Goal: Task Accomplishment & Management: Manage account settings

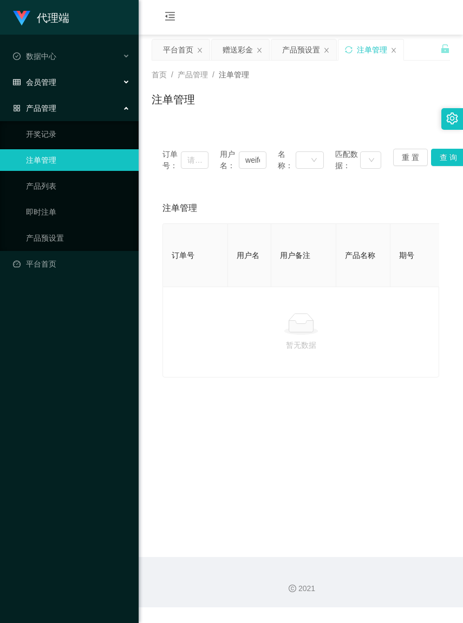
click at [57, 85] on div "会员管理" at bounding box center [69, 82] width 138 height 22
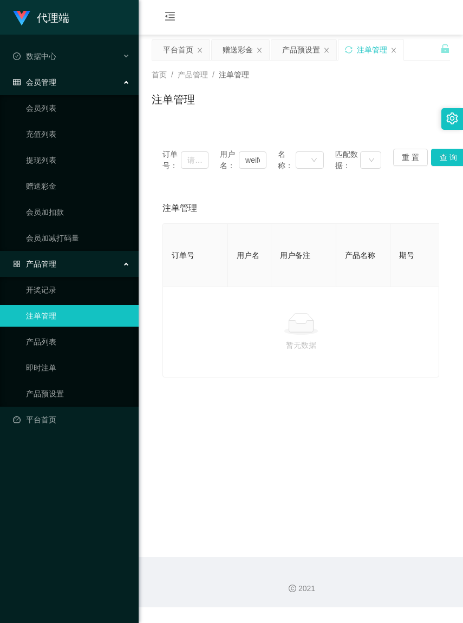
click at [57, 85] on div "会员管理" at bounding box center [69, 82] width 138 height 22
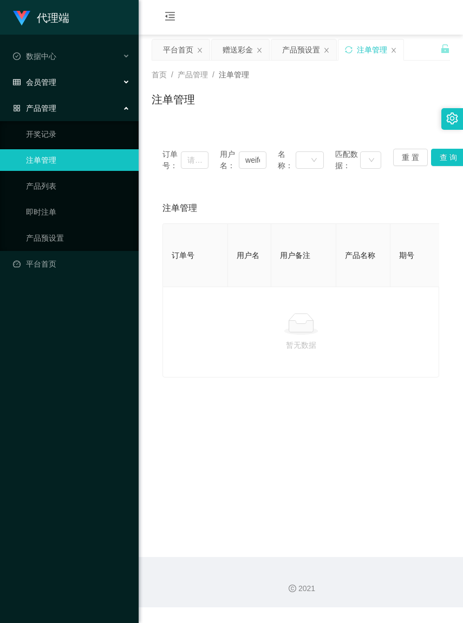
click at [35, 84] on span "会员管理" at bounding box center [34, 82] width 43 height 9
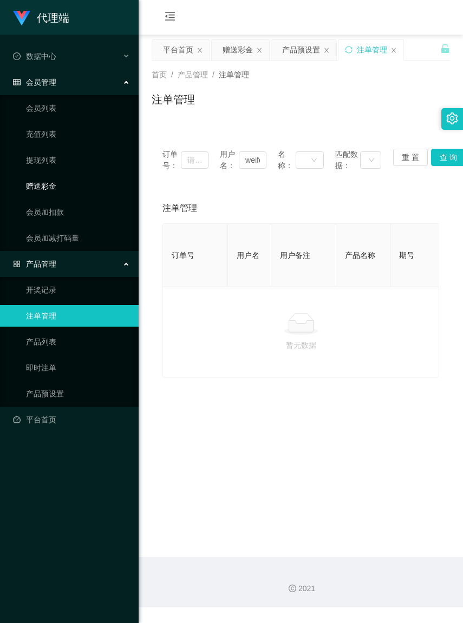
click at [34, 176] on link "赠送彩金" at bounding box center [78, 186] width 104 height 22
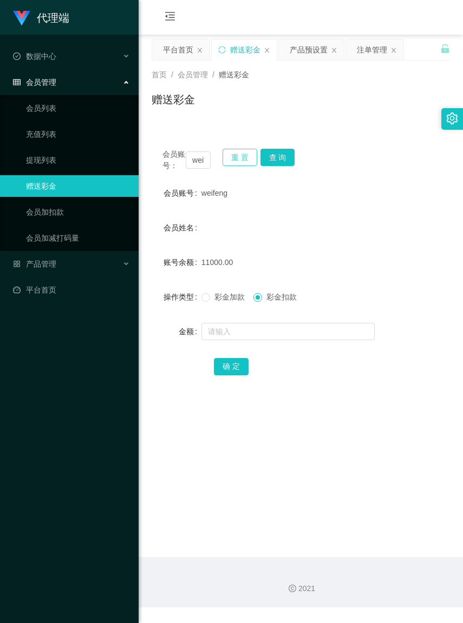
click at [233, 159] on button "重 置" at bounding box center [239, 157] width 35 height 17
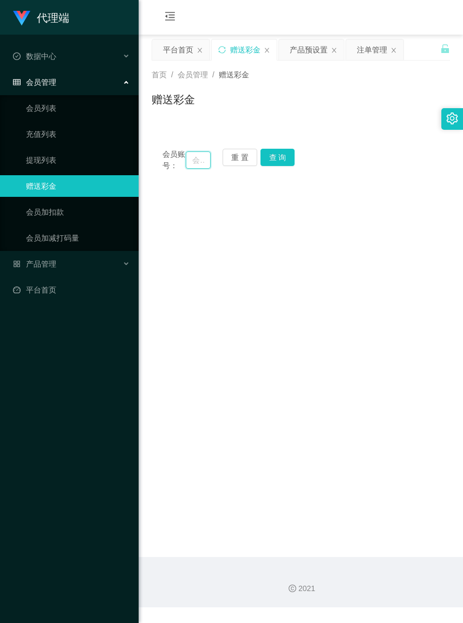
click at [196, 164] on input "text" at bounding box center [198, 159] width 24 height 17
click at [191, 164] on input "text" at bounding box center [198, 159] width 24 height 17
click at [188, 164] on input "text" at bounding box center [198, 159] width 24 height 17
paste input "tlp"
type input "tlp"
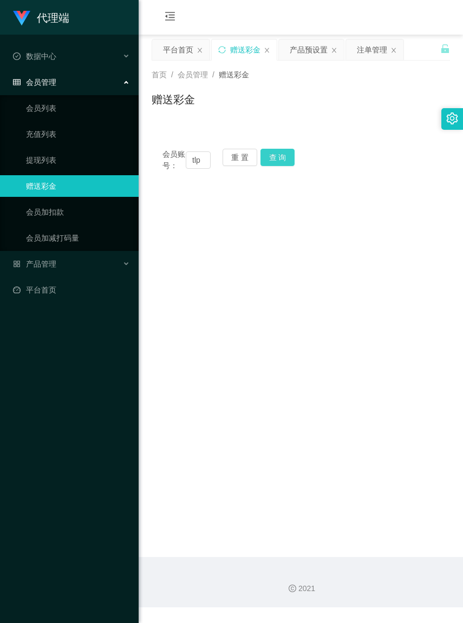
click at [276, 155] on button "查 询" at bounding box center [277, 157] width 35 height 17
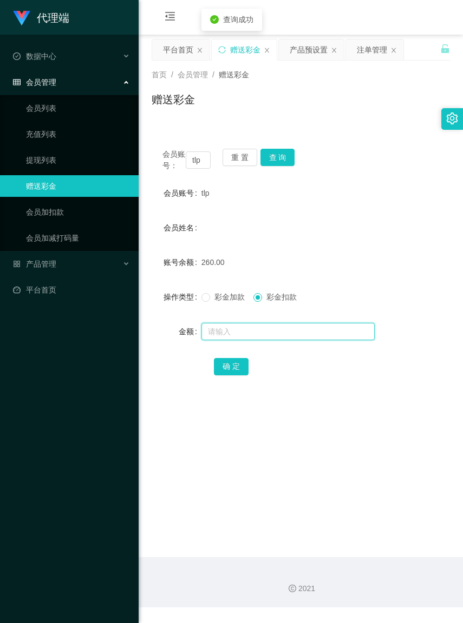
click at [257, 340] on input "text" at bounding box center [287, 331] width 173 height 17
type input "260"
click at [226, 390] on div "会员账号： tlp 重 置 查 询 会员账号 tlp 会员姓名 账号余额 260.00 操作类型 彩金加款 彩金扣款 金额 260 确 定" at bounding box center [300, 269] width 298 height 263
click at [234, 375] on button "确 定" at bounding box center [231, 366] width 35 height 17
drag, startPoint x: 291, startPoint y: 122, endPoint x: 303, endPoint y: 115, distance: 14.3
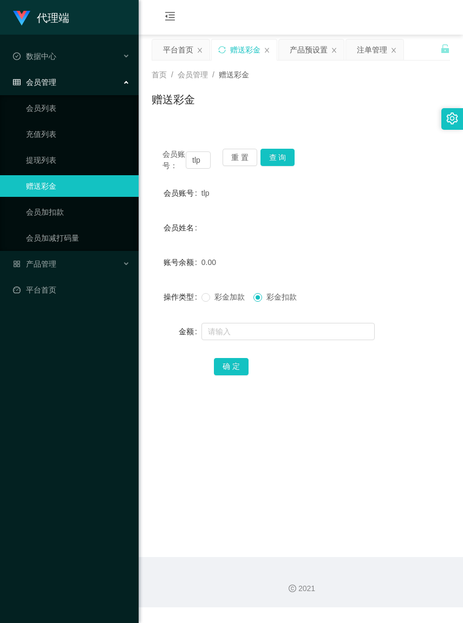
click at [291, 122] on div "首页 / 会员管理 / 赠送彩金 / 赠送彩金" at bounding box center [300, 93] width 324 height 64
click at [237, 160] on button "重 置" at bounding box center [239, 157] width 35 height 17
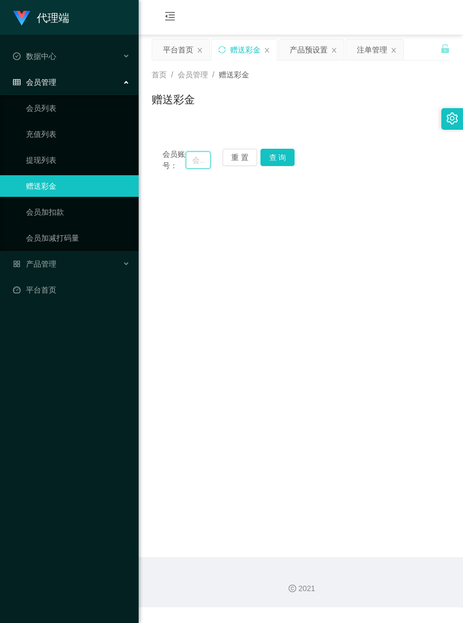
click at [194, 163] on input "text" at bounding box center [198, 159] width 24 height 17
paste input "sophiegoh"
type input "sophiegoh"
click at [275, 160] on button "查 询" at bounding box center [277, 157] width 35 height 17
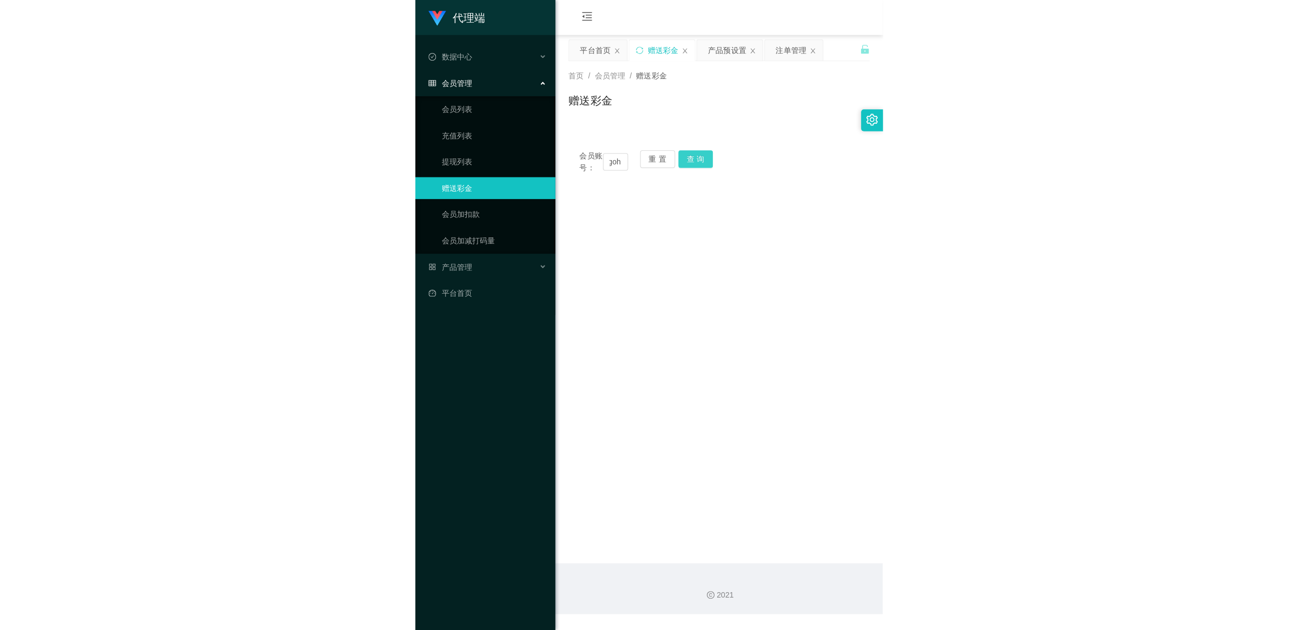
scroll to position [0, 0]
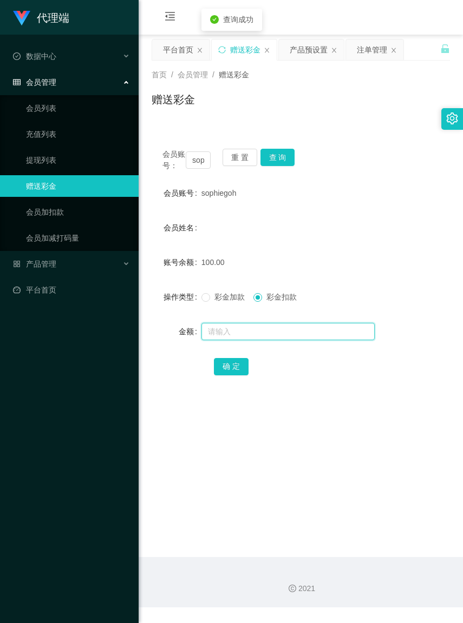
click at [246, 340] on input "text" at bounding box center [287, 331] width 173 height 17
type input "100"
click at [238, 375] on button "确 定" at bounding box center [231, 366] width 35 height 17
click at [236, 160] on button "重 置" at bounding box center [239, 157] width 35 height 17
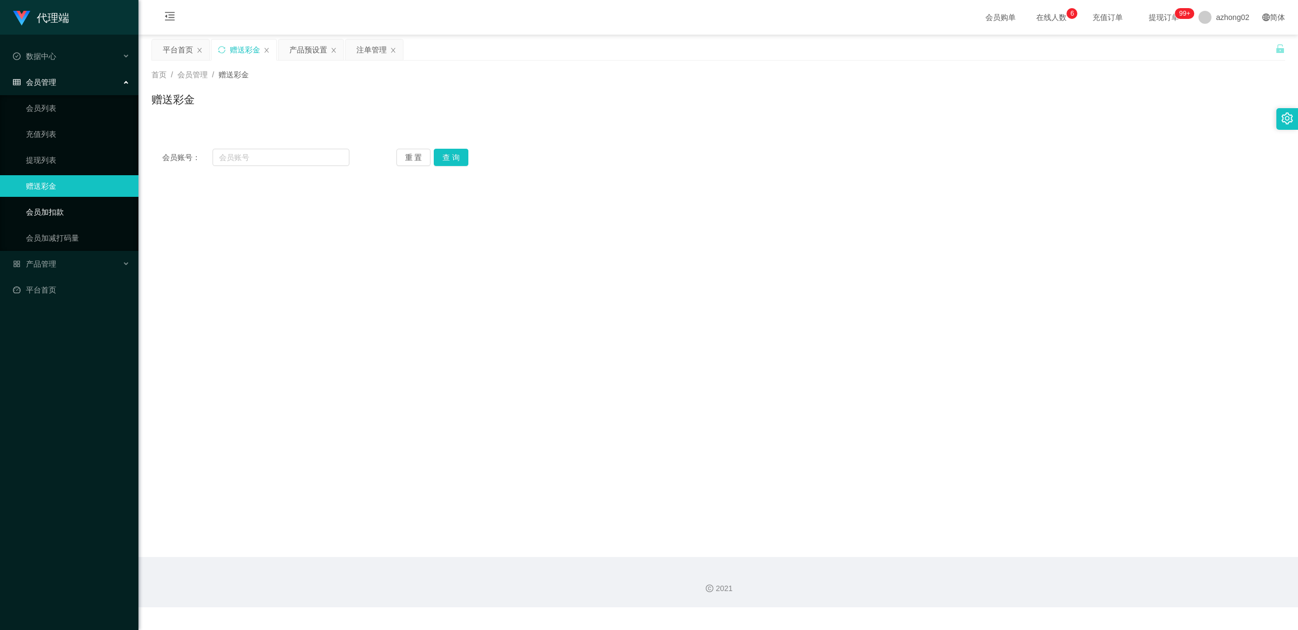
click at [63, 209] on link "会员加扣款" at bounding box center [78, 212] width 104 height 22
click at [45, 182] on link "赠送彩金" at bounding box center [78, 186] width 104 height 22
click at [61, 238] on link "会员加减打码量" at bounding box center [78, 238] width 104 height 22
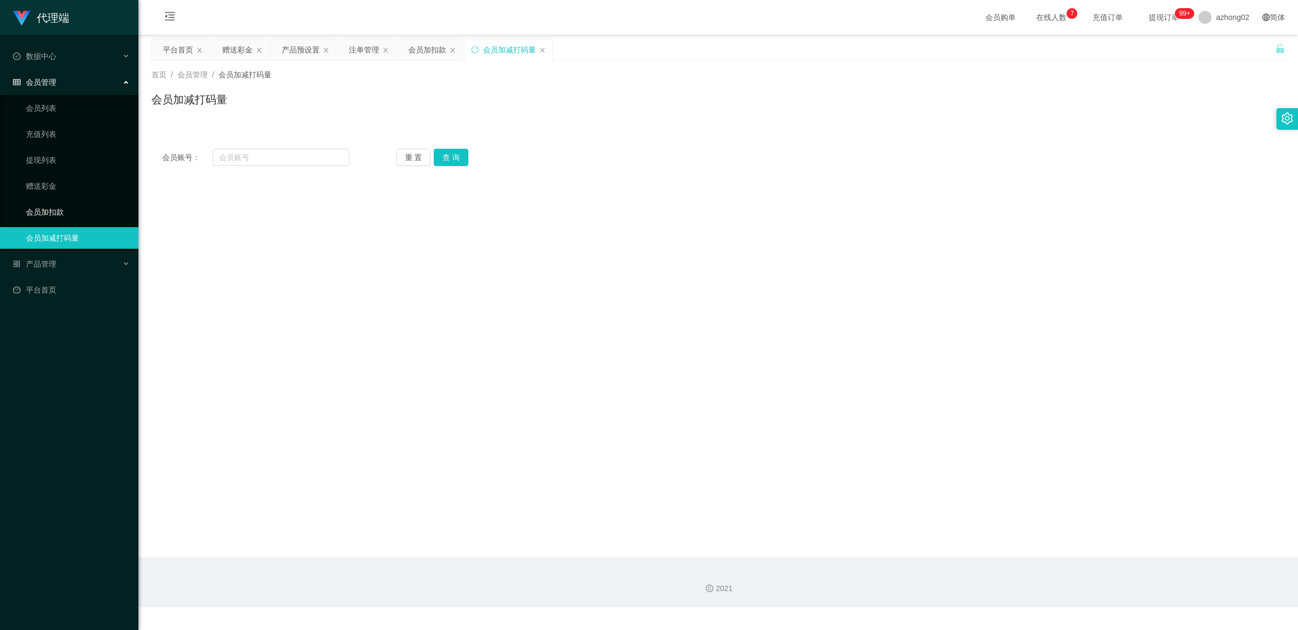
click at [57, 217] on link "会员加扣款" at bounding box center [78, 212] width 104 height 22
click at [46, 140] on link "充值列表" at bounding box center [78, 134] width 104 height 22
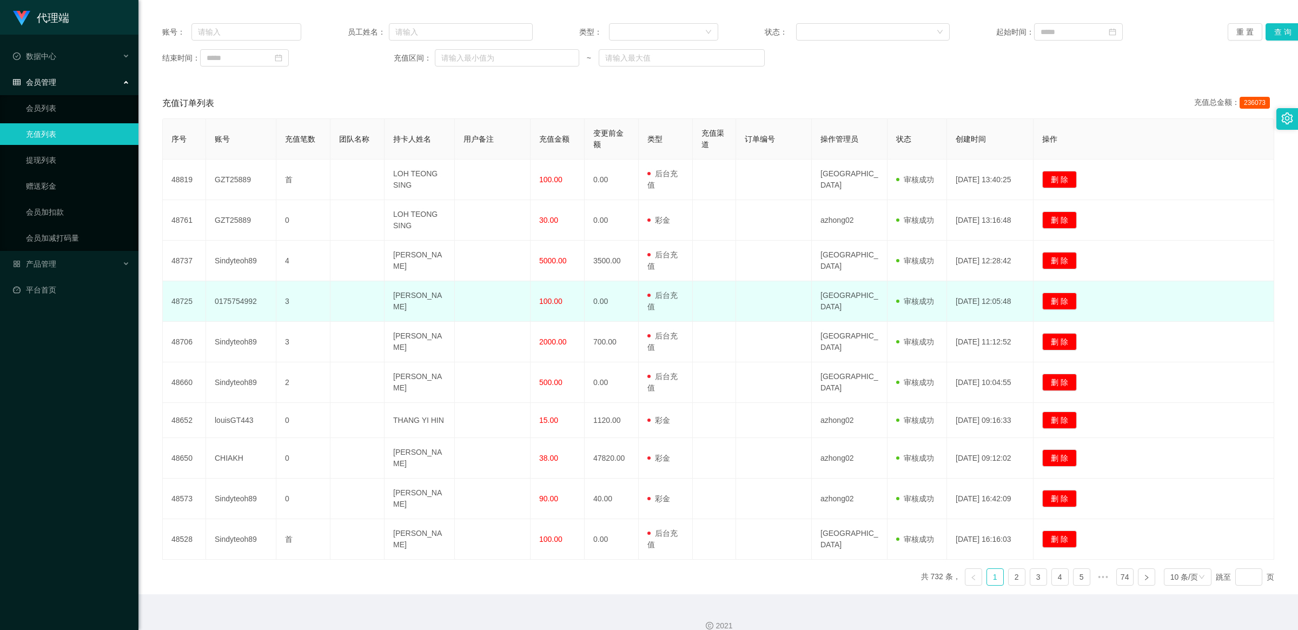
scroll to position [147, 0]
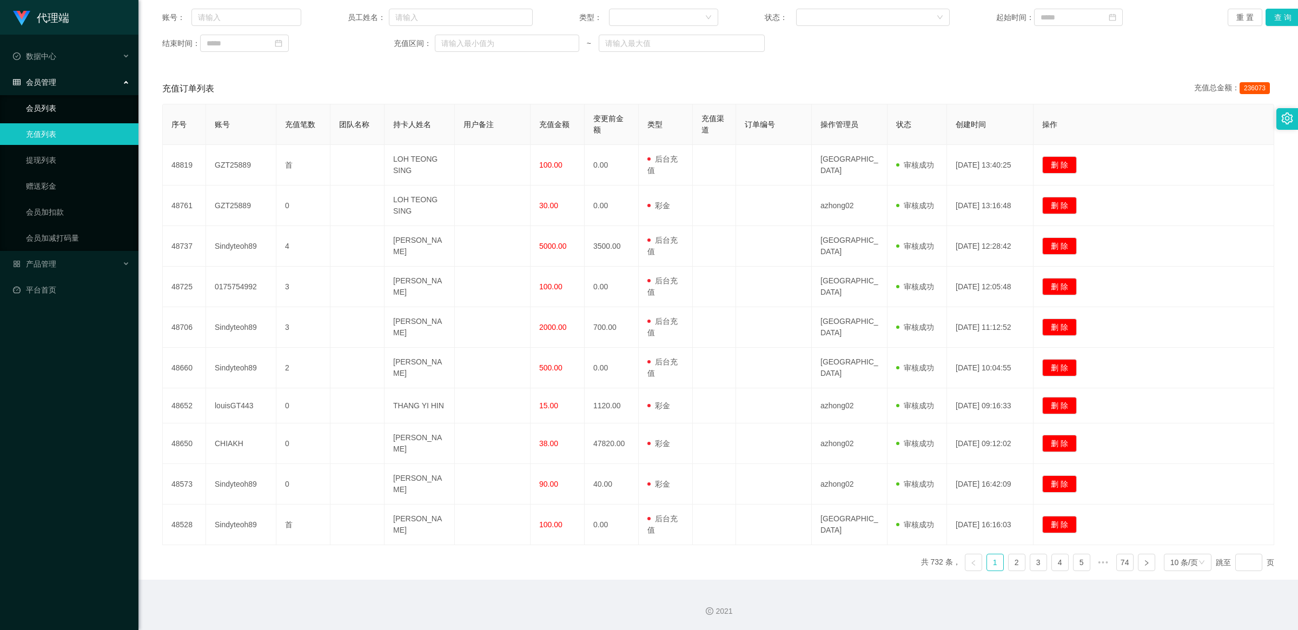
click at [57, 101] on link "会员列表" at bounding box center [78, 108] width 104 height 22
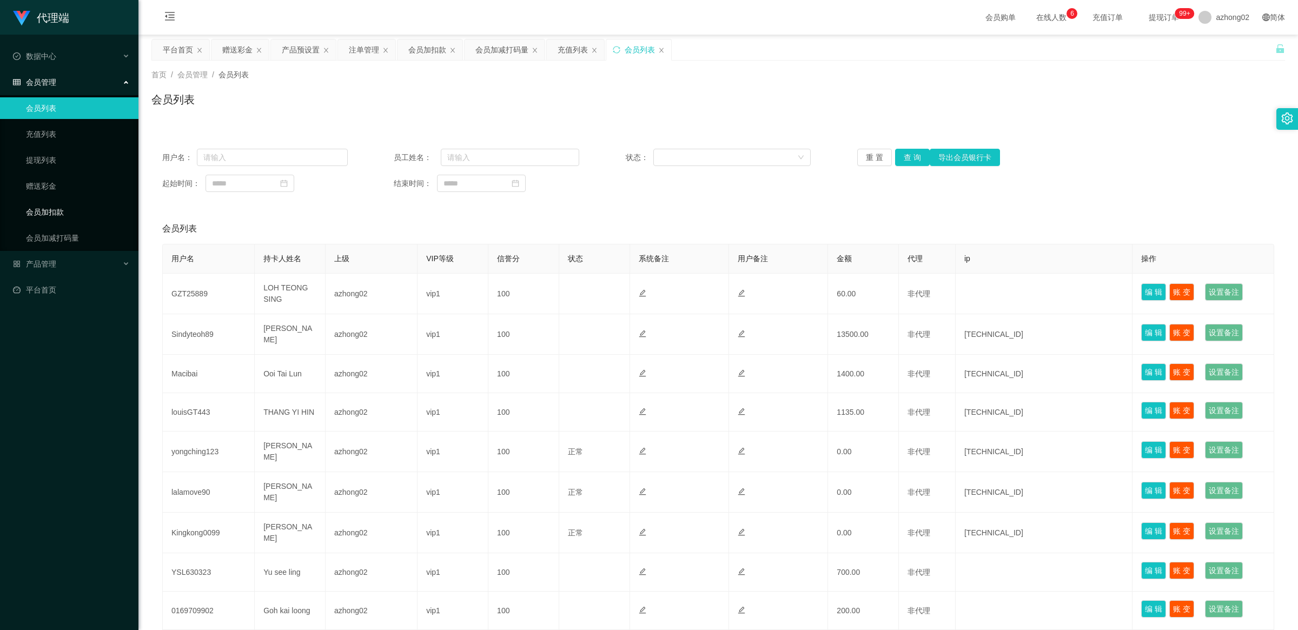
click at [76, 217] on link "会员加扣款" at bounding box center [78, 212] width 104 height 22
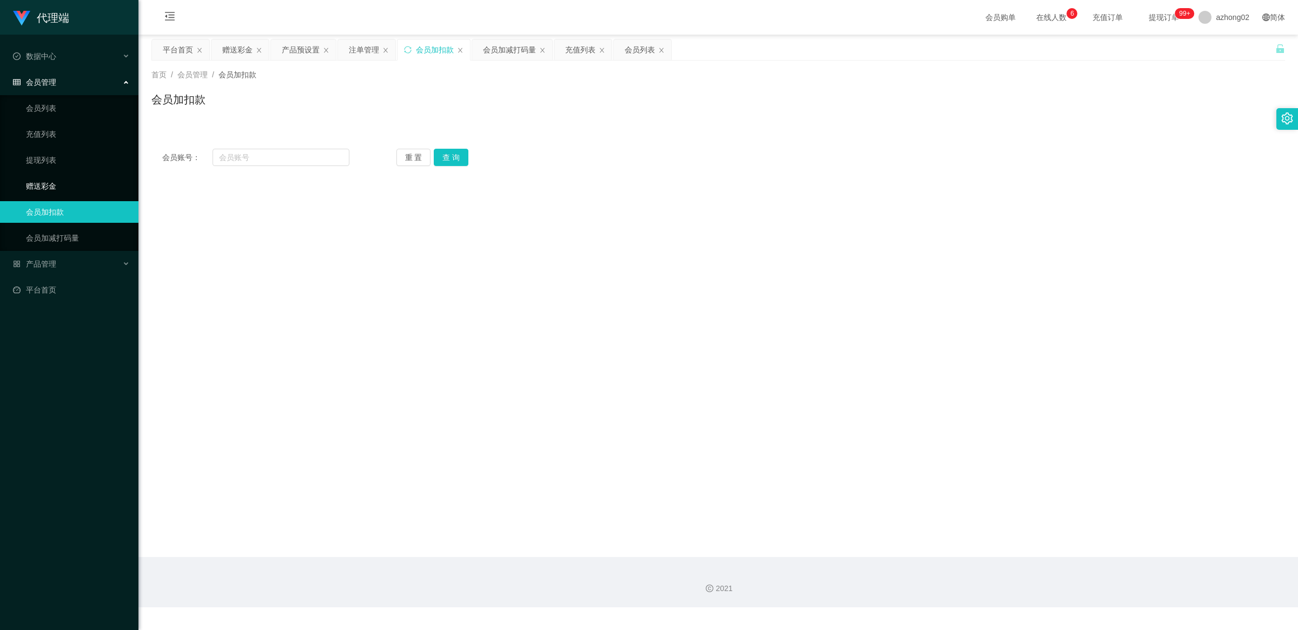
click at [58, 182] on link "赠送彩金" at bounding box center [78, 186] width 104 height 22
click at [56, 163] on link "提现列表" at bounding box center [78, 160] width 104 height 22
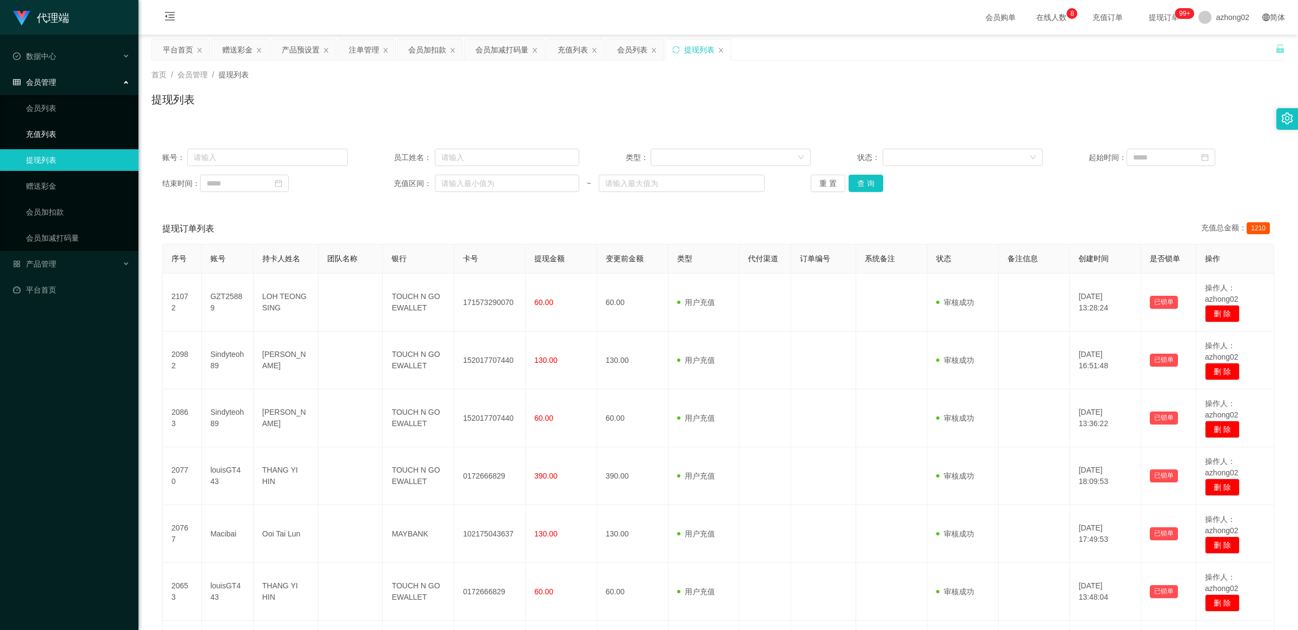
click at [51, 137] on link "充值列表" at bounding box center [78, 134] width 104 height 22
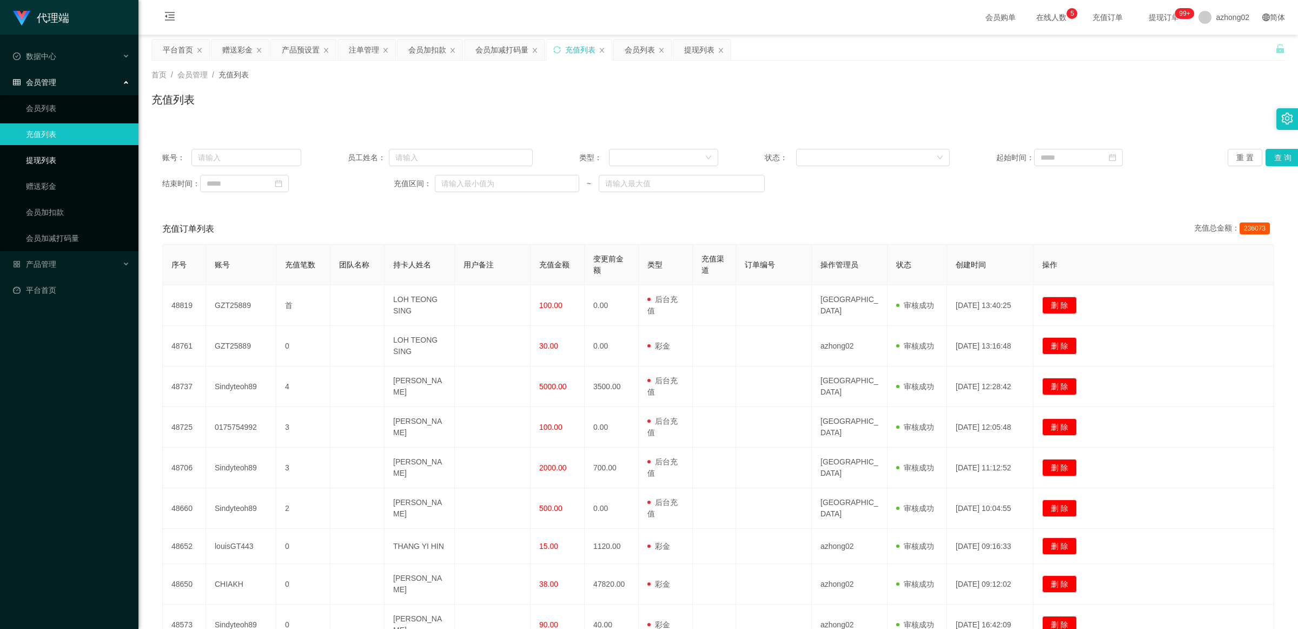
click at [84, 162] on link "提现列表" at bounding box center [78, 160] width 104 height 22
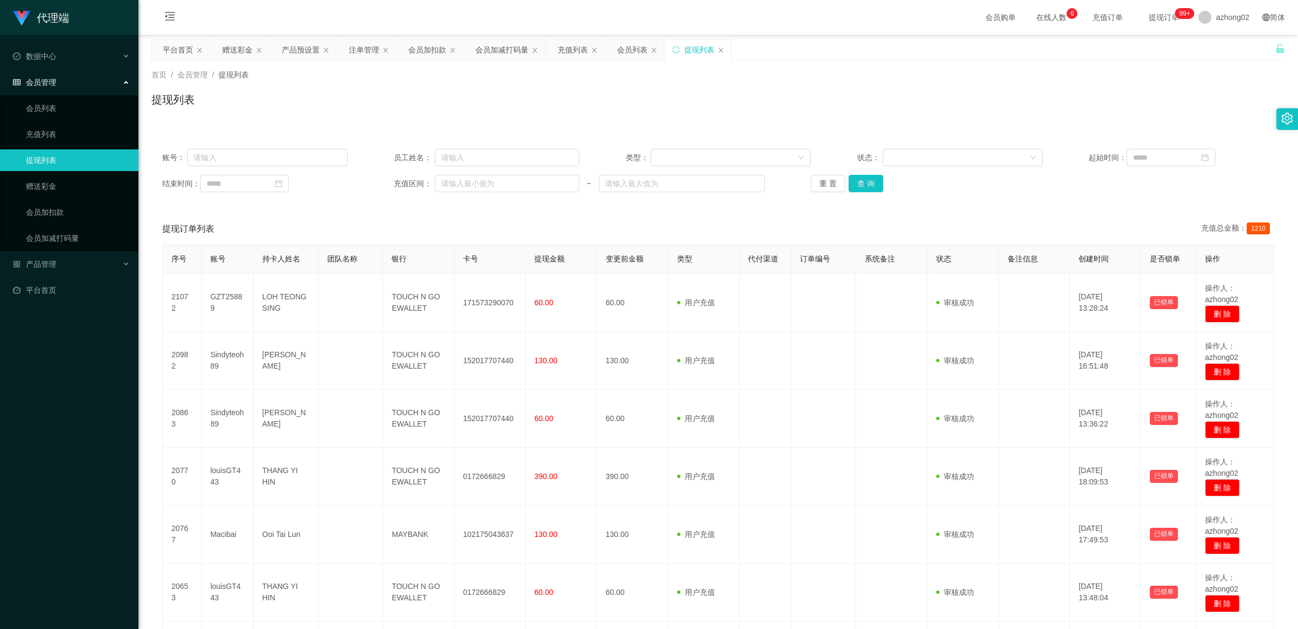
click at [462, 125] on div "账号： 员工姓名： 类型： 状态： 起始时间： 结束时间： 充值区间： ~ 重 置 查 询 提现订单列表 充值总金额： 1210 序号 账号 持卡人姓名 团队…" at bounding box center [718, 506] width 1134 height 762
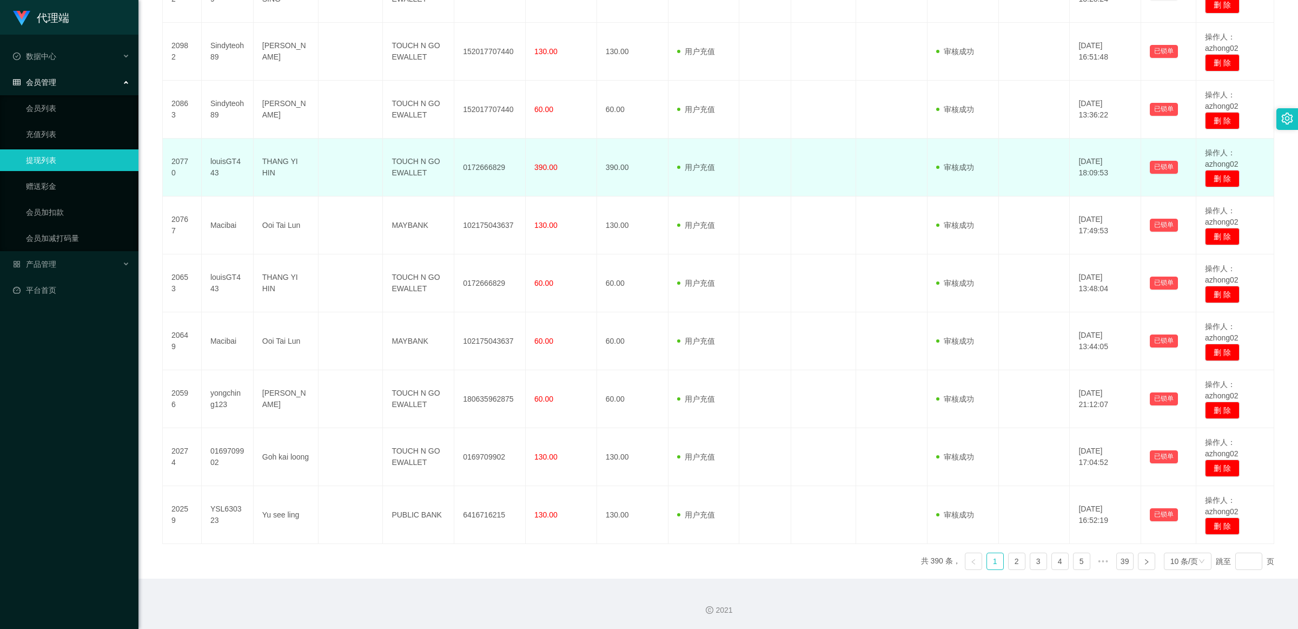
scroll to position [17, 0]
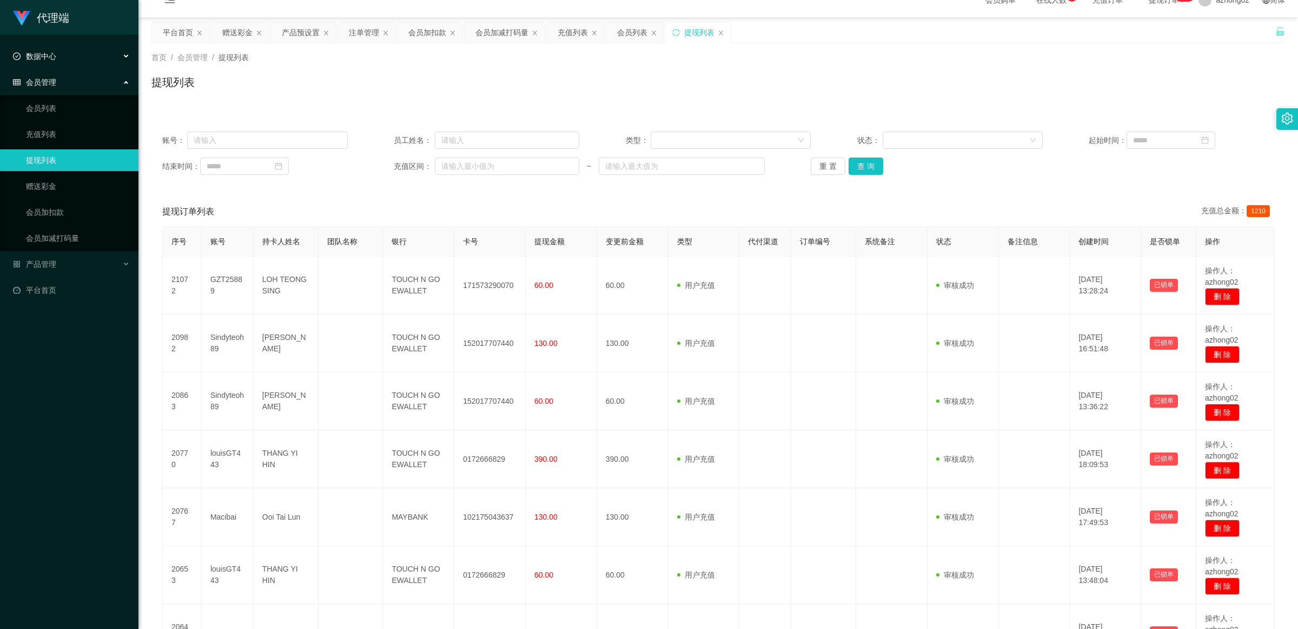
click at [51, 56] on span "数据中心" at bounding box center [34, 56] width 43 height 9
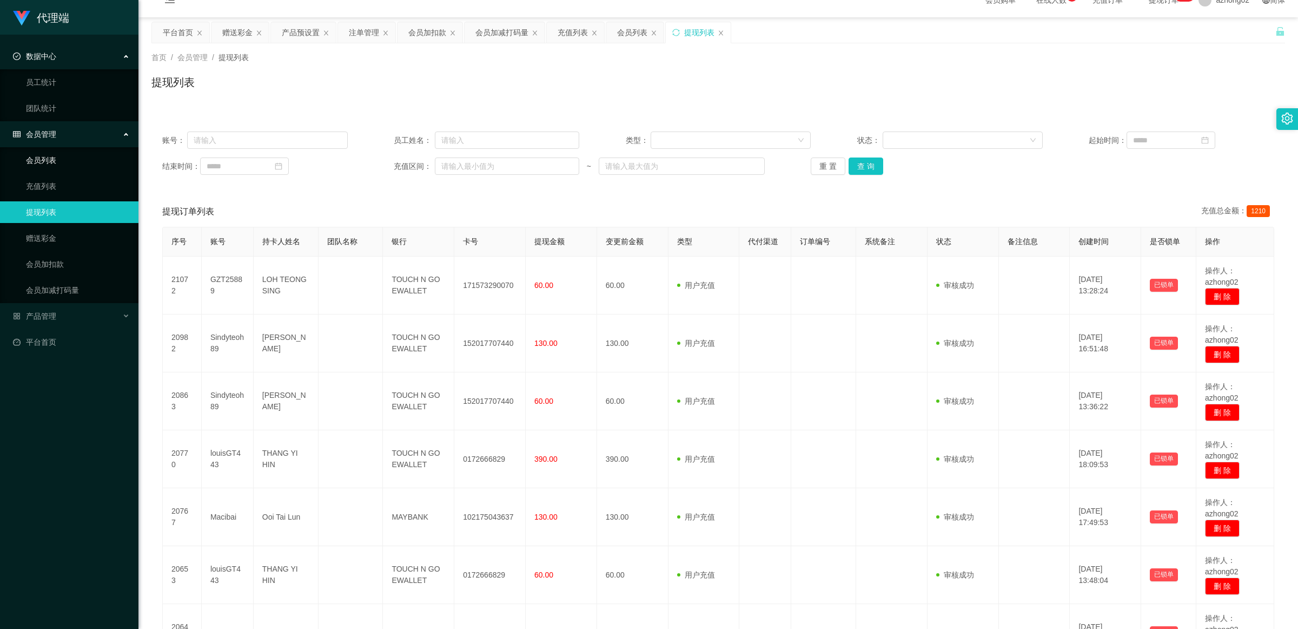
click at [48, 157] on link "会员列表" at bounding box center [78, 160] width 104 height 22
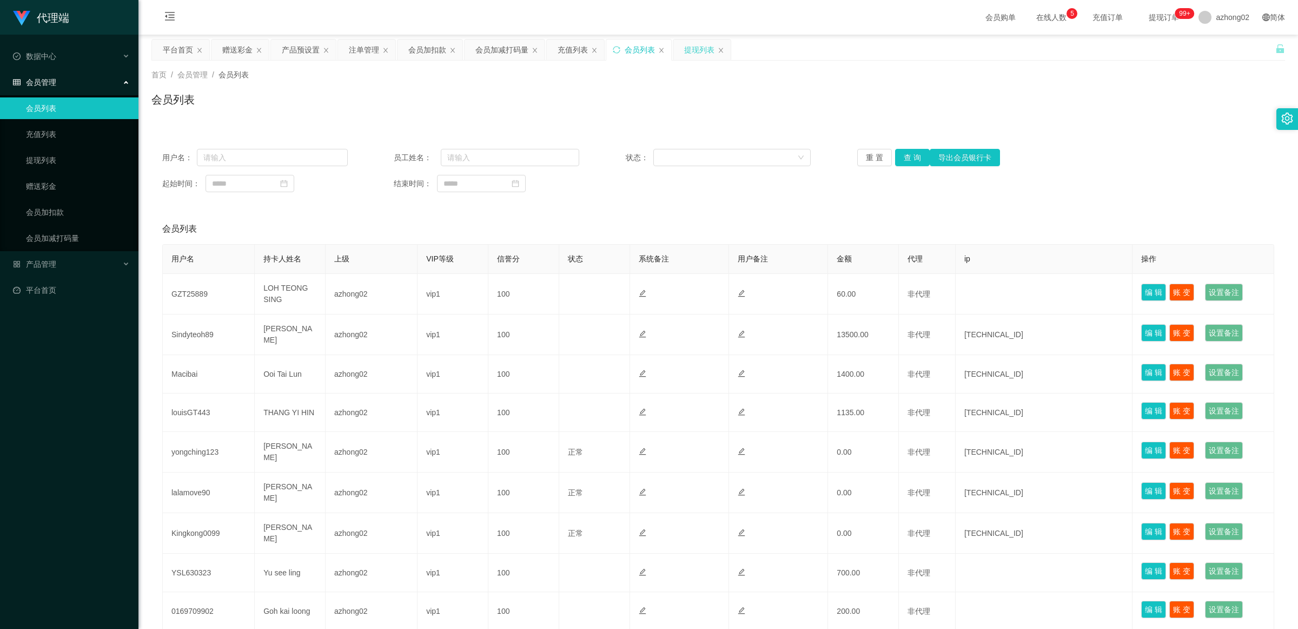
click at [462, 48] on div "提现列表" at bounding box center [699, 49] width 30 height 21
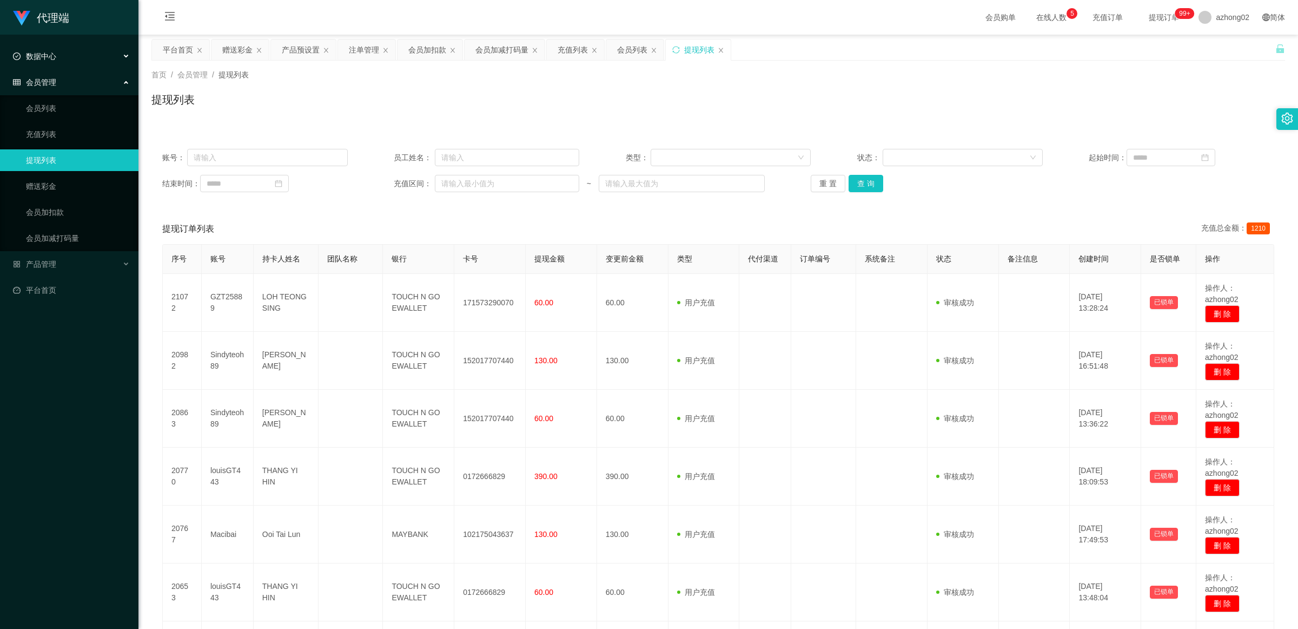
click at [74, 58] on div "数据中心" at bounding box center [69, 56] width 138 height 22
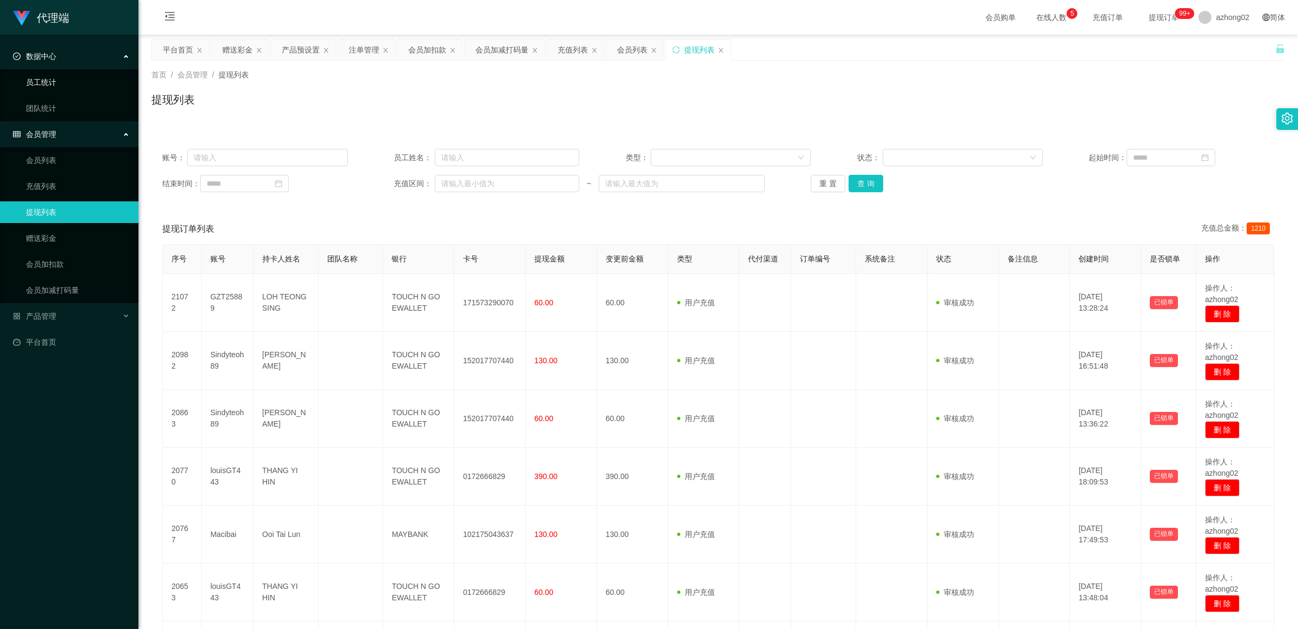
click at [65, 78] on link "员工统计" at bounding box center [78, 82] width 104 height 22
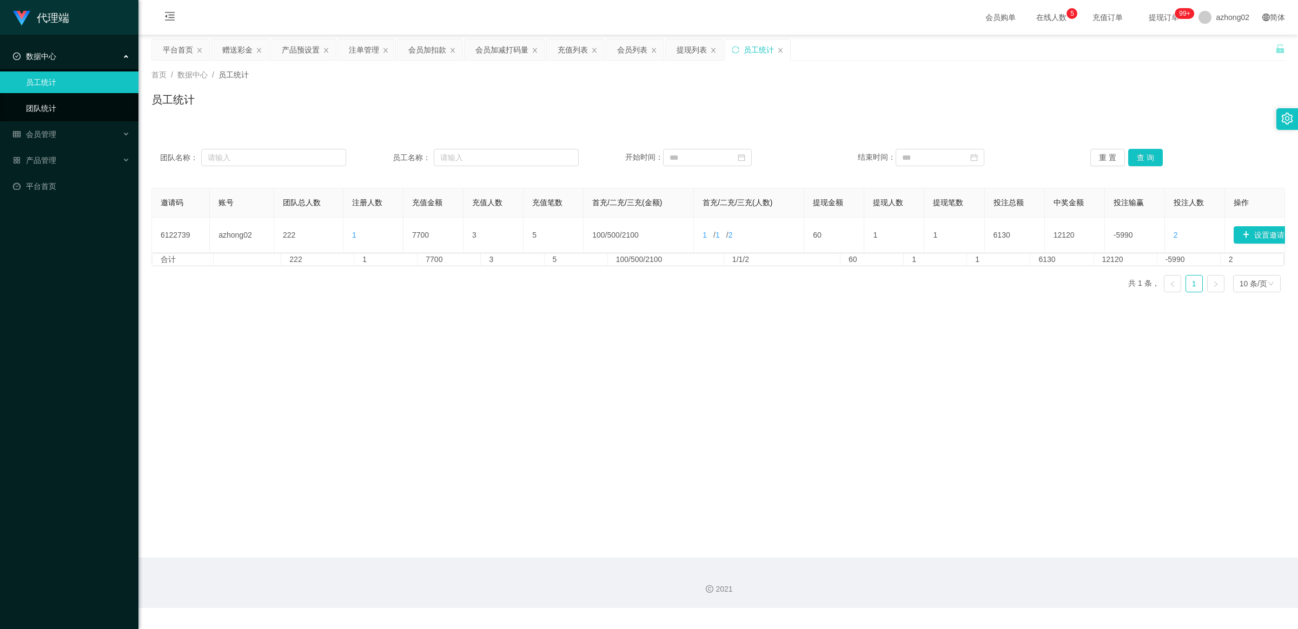
click at [52, 103] on link "团队统计" at bounding box center [78, 108] width 104 height 22
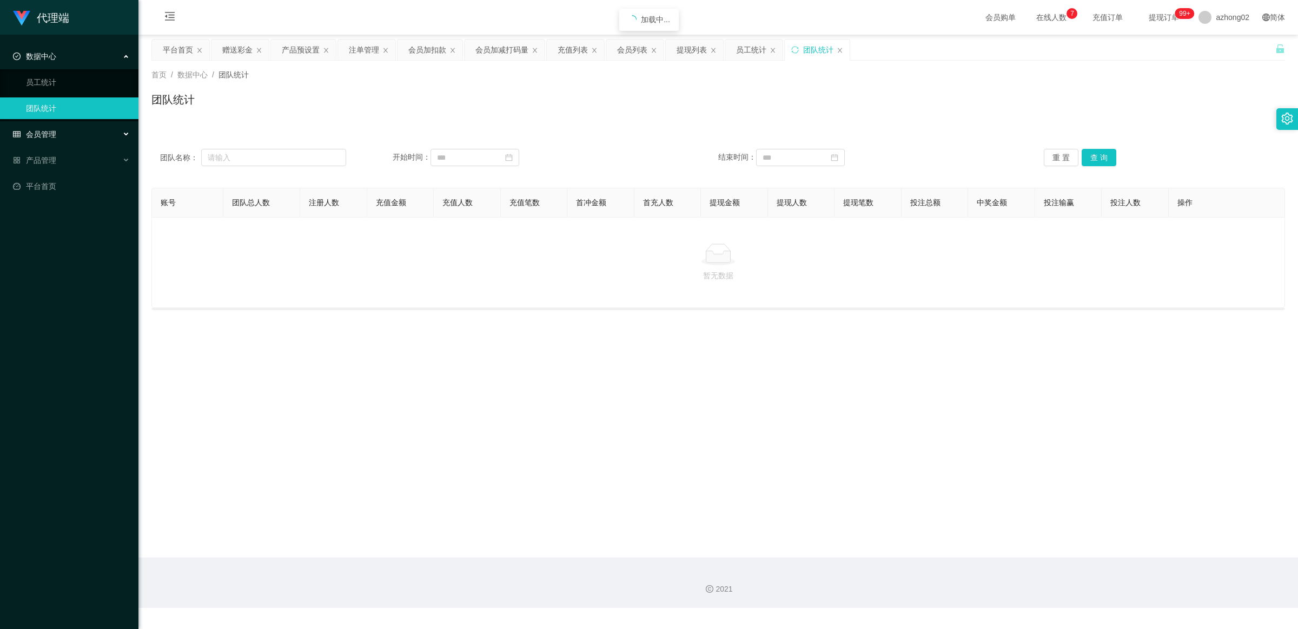
click at [46, 138] on span "会员管理" at bounding box center [34, 134] width 43 height 9
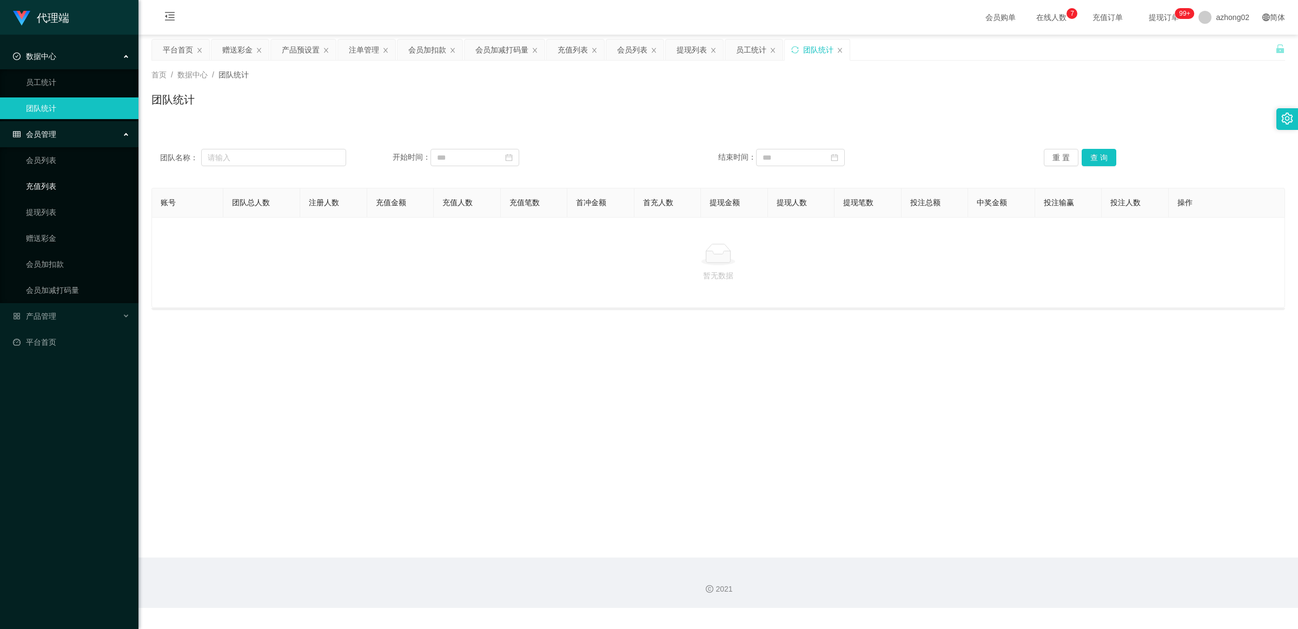
click at [50, 188] on link "充值列表" at bounding box center [78, 186] width 104 height 22
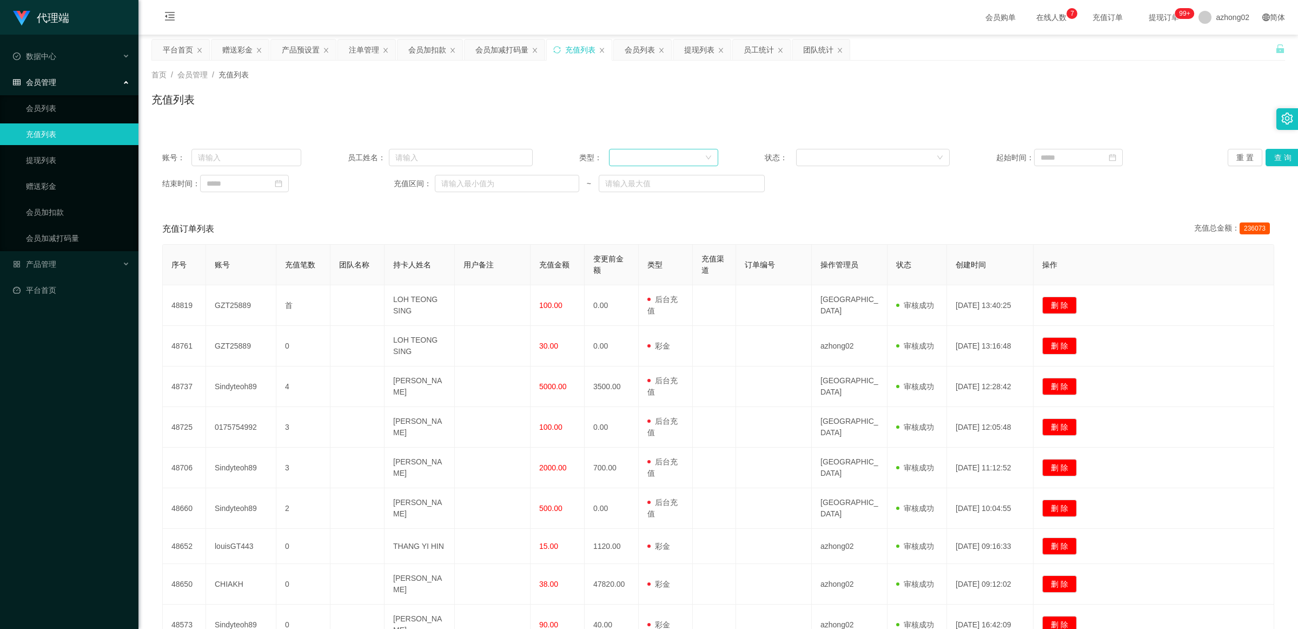
scroll to position [149, 0]
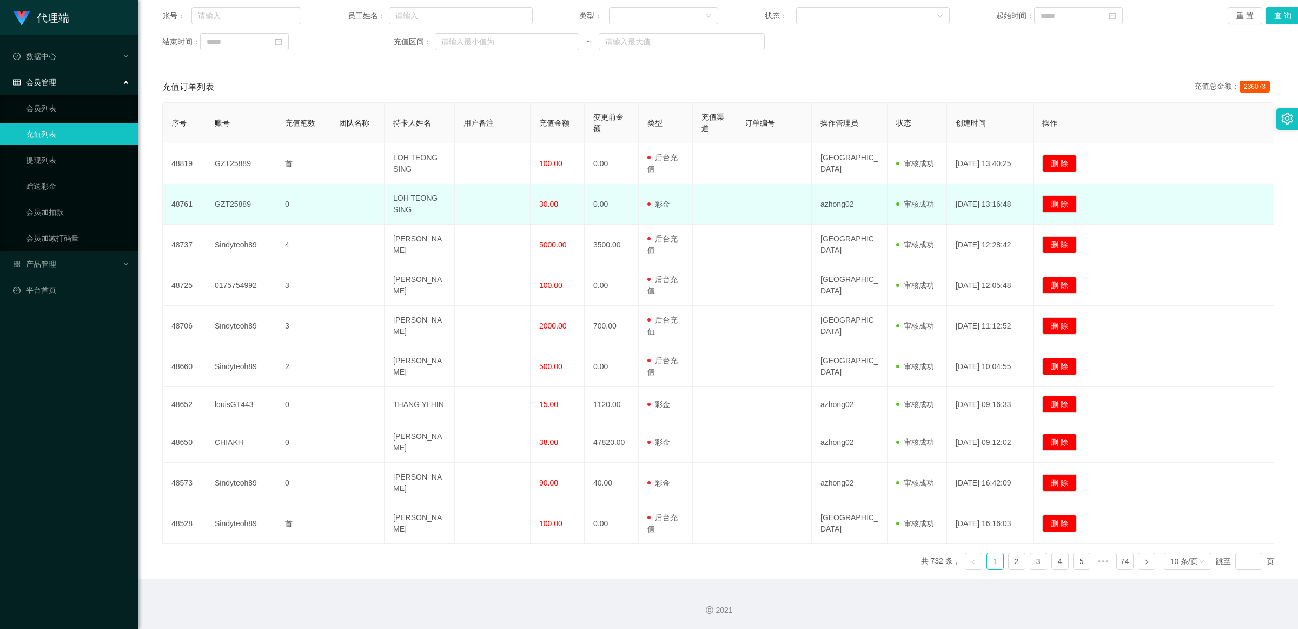
click at [462, 202] on td at bounding box center [493, 204] width 76 height 41
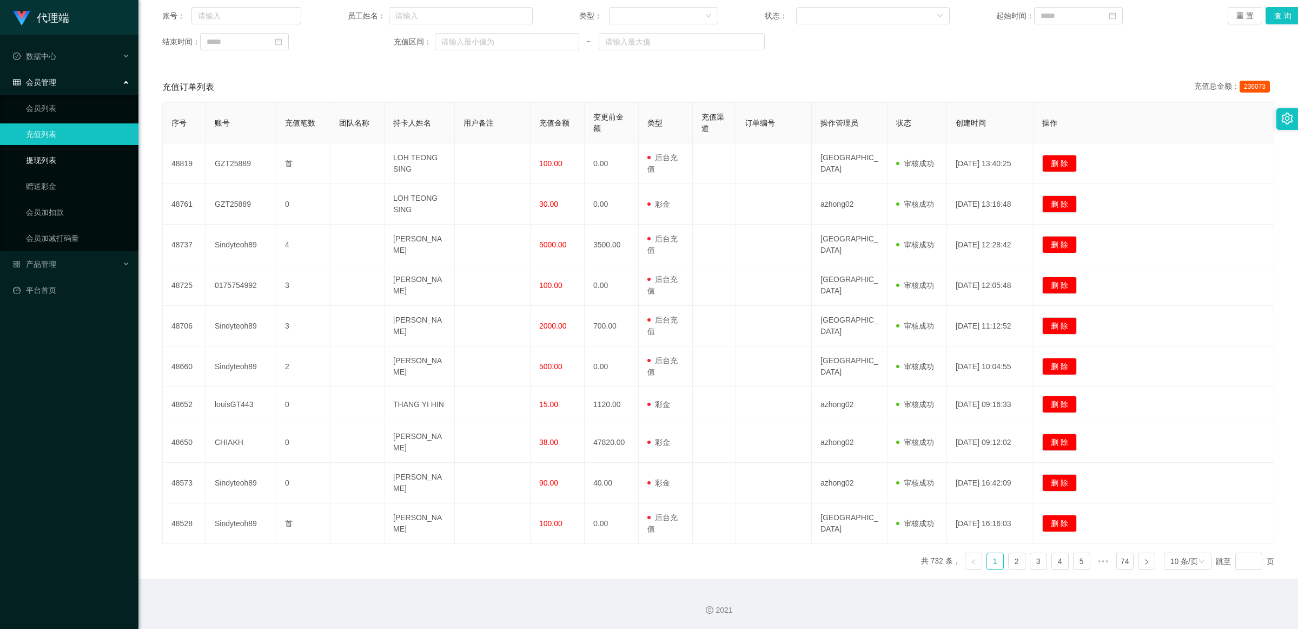
click at [57, 157] on link "提现列表" at bounding box center [78, 160] width 104 height 22
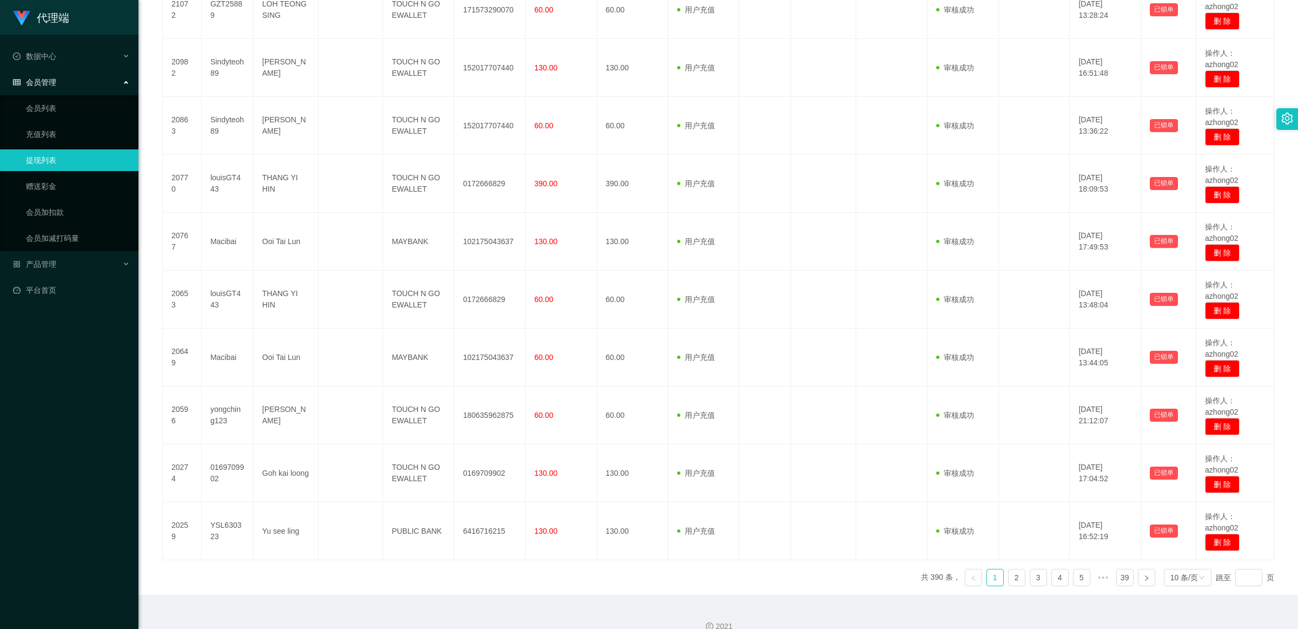
scroll to position [310, 0]
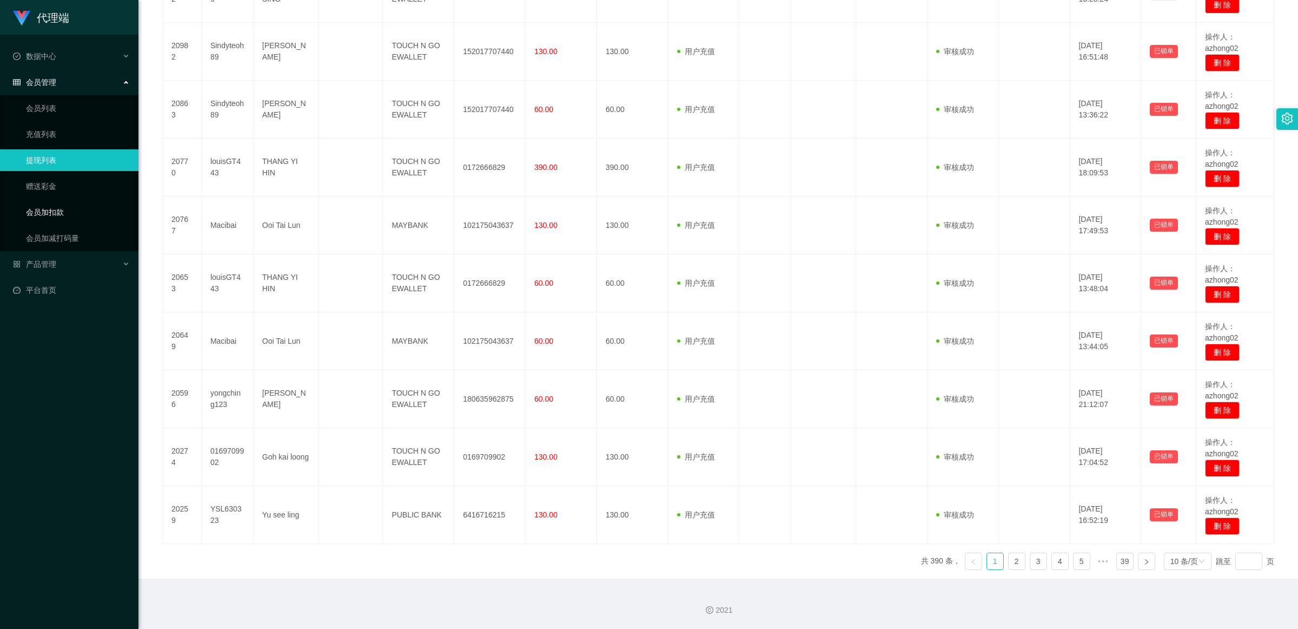
click at [38, 209] on link "会员加扣款" at bounding box center [78, 212] width 104 height 22
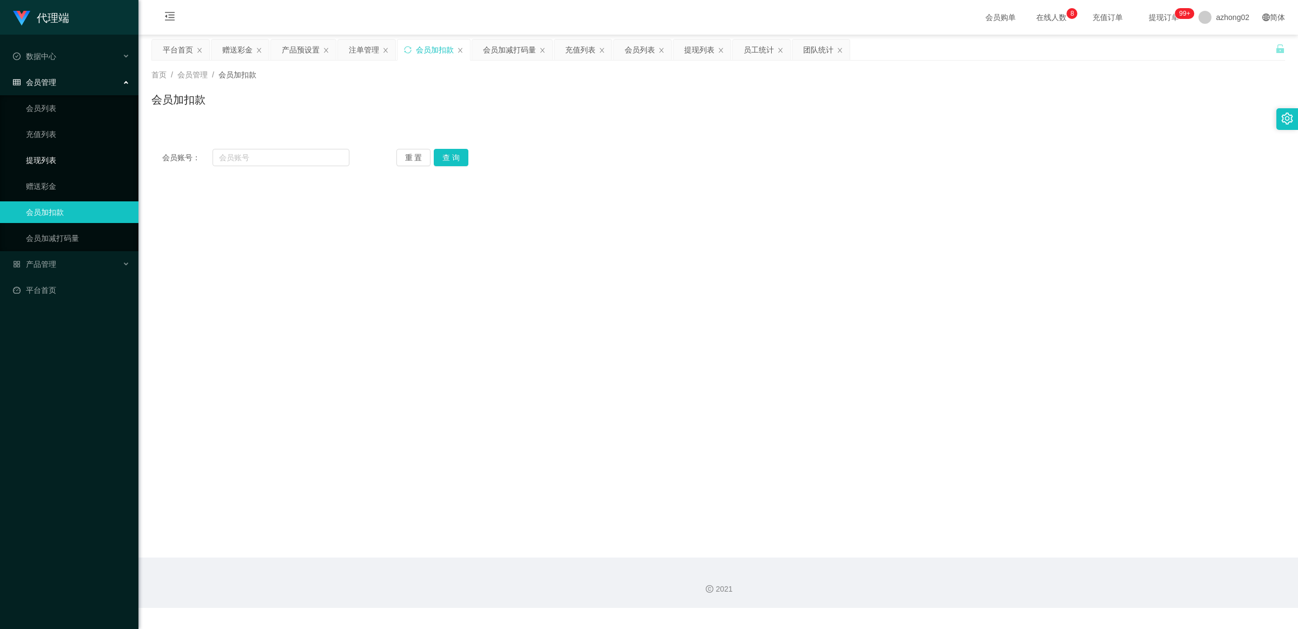
click at [49, 166] on link "提现列表" at bounding box center [78, 160] width 104 height 22
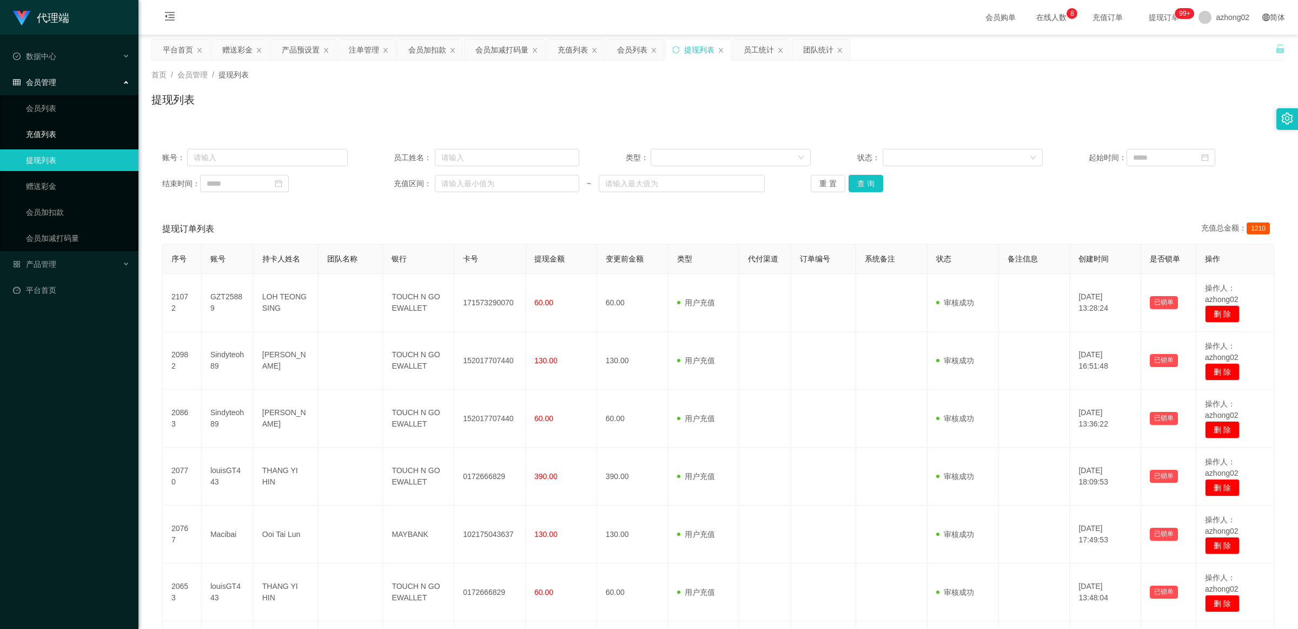
click at [50, 138] on link "充值列表" at bounding box center [78, 134] width 104 height 22
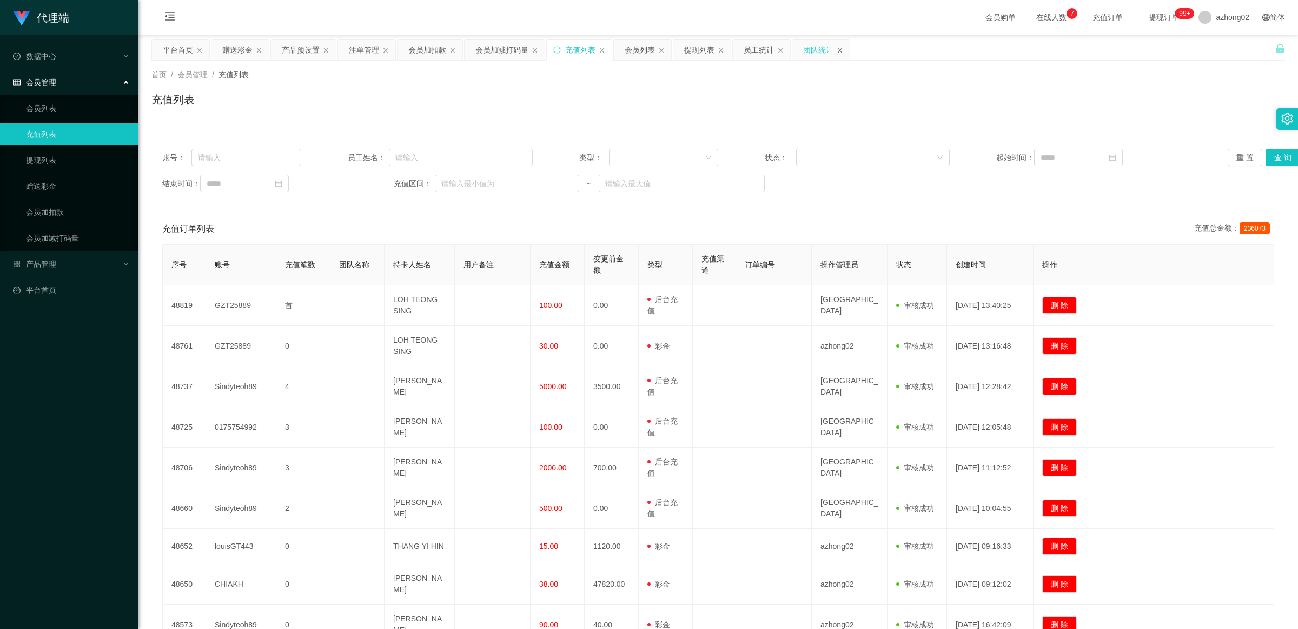
click at [462, 50] on icon "图标: close" at bounding box center [840, 50] width 6 height 6
click at [462, 53] on div "员工统计" at bounding box center [761, 49] width 57 height 21
click at [462, 52] on icon "图标: close" at bounding box center [721, 50] width 6 height 6
click at [462, 51] on icon "图标: close" at bounding box center [721, 50] width 4 height 5
drag, startPoint x: 667, startPoint y: 52, endPoint x: 658, endPoint y: 52, distance: 9.2
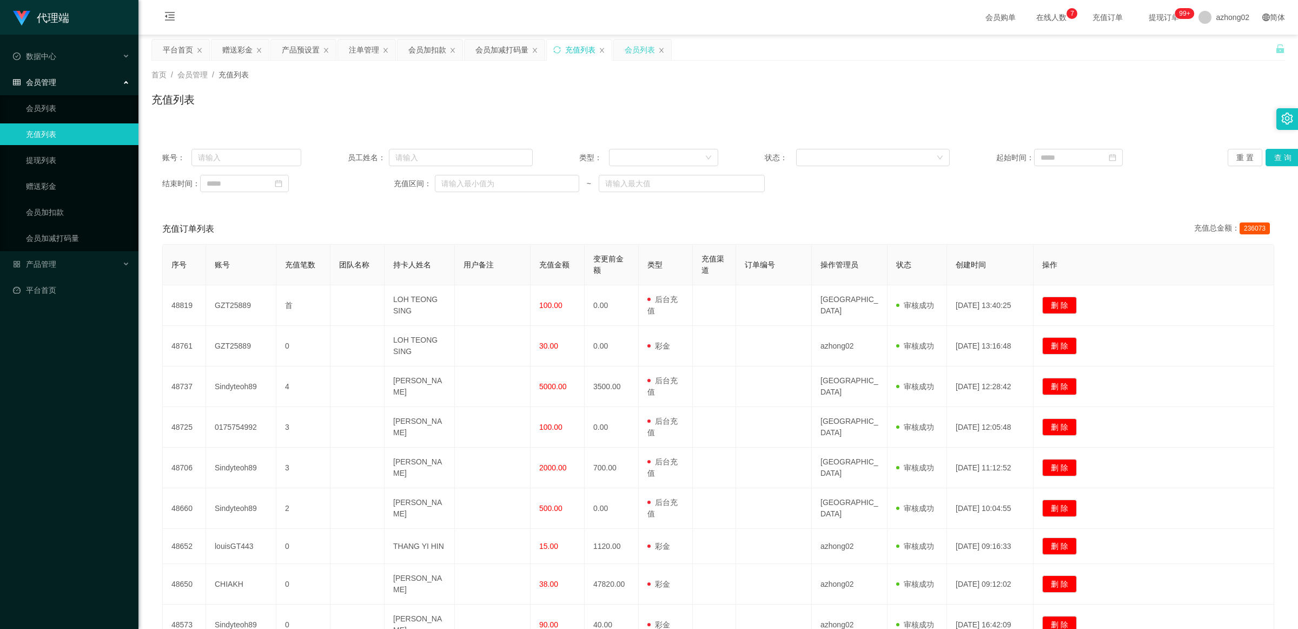
click at [462, 52] on div "会员列表" at bounding box center [642, 49] width 57 height 21
click at [462, 50] on icon "图标: close" at bounding box center [661, 50] width 6 height 6
click at [462, 52] on icon "图标: close" at bounding box center [602, 50] width 6 height 6
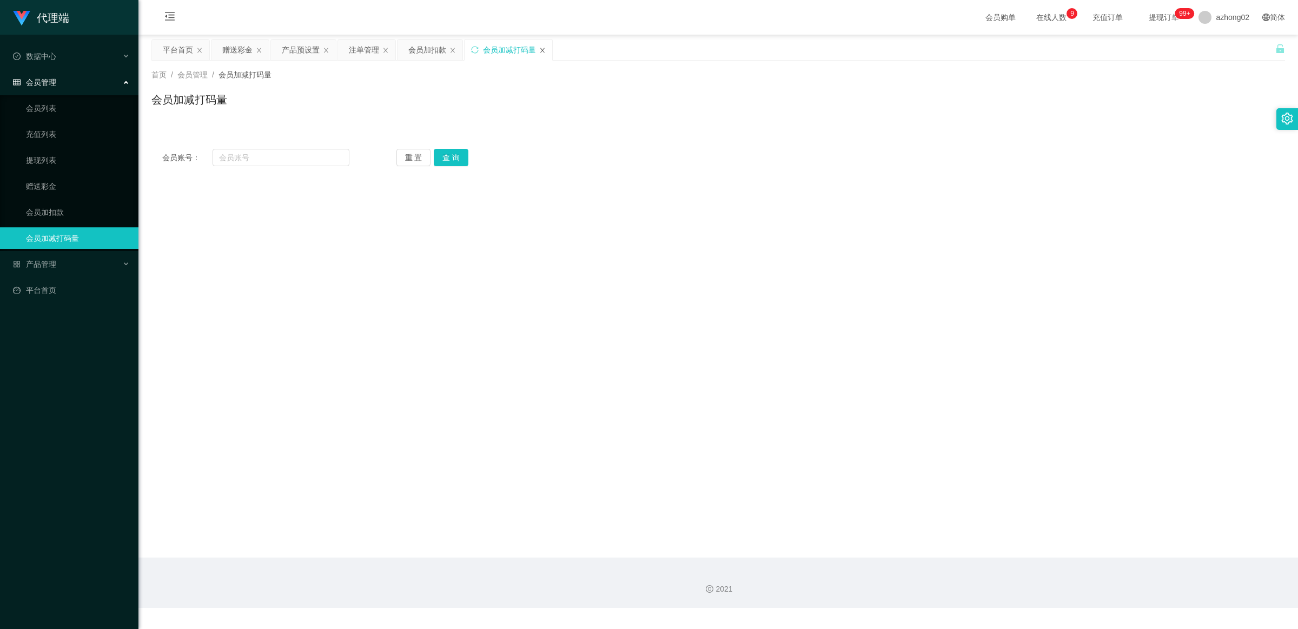
click at [462, 52] on icon "图标: close" at bounding box center [542, 50] width 6 height 6
click at [462, 50] on div "会员加扣款" at bounding box center [434, 49] width 72 height 21
click at [54, 104] on link "会员列表" at bounding box center [78, 108] width 104 height 22
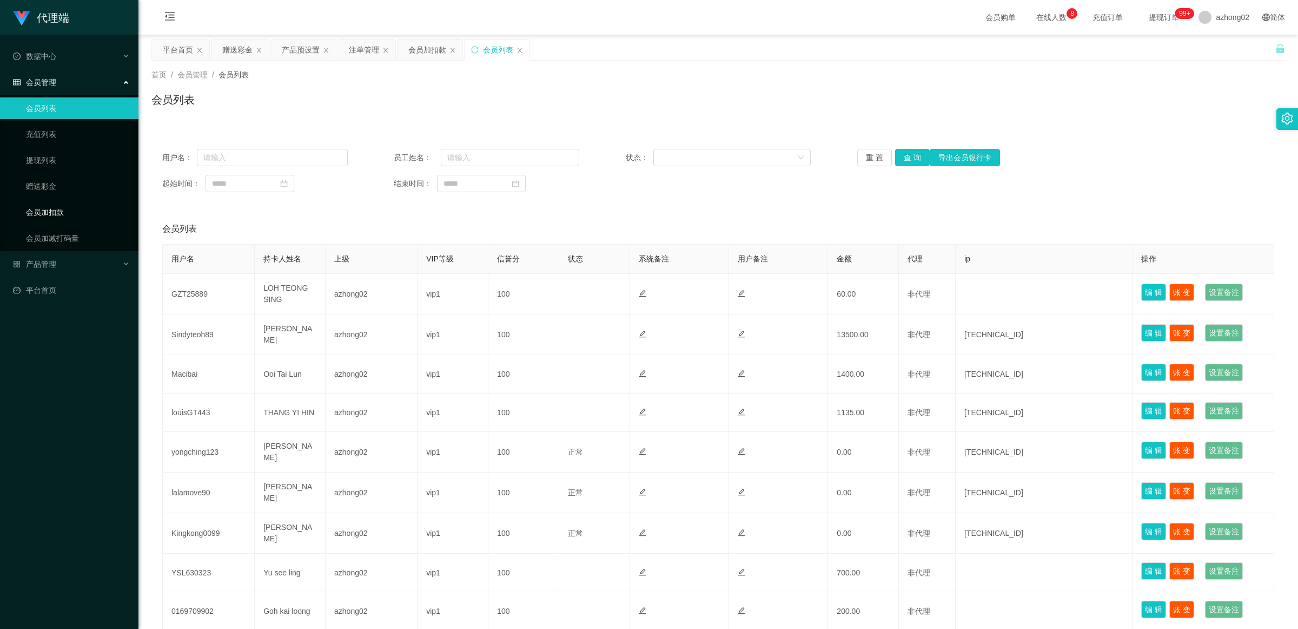
click at [70, 209] on link "会员加扣款" at bounding box center [78, 212] width 104 height 22
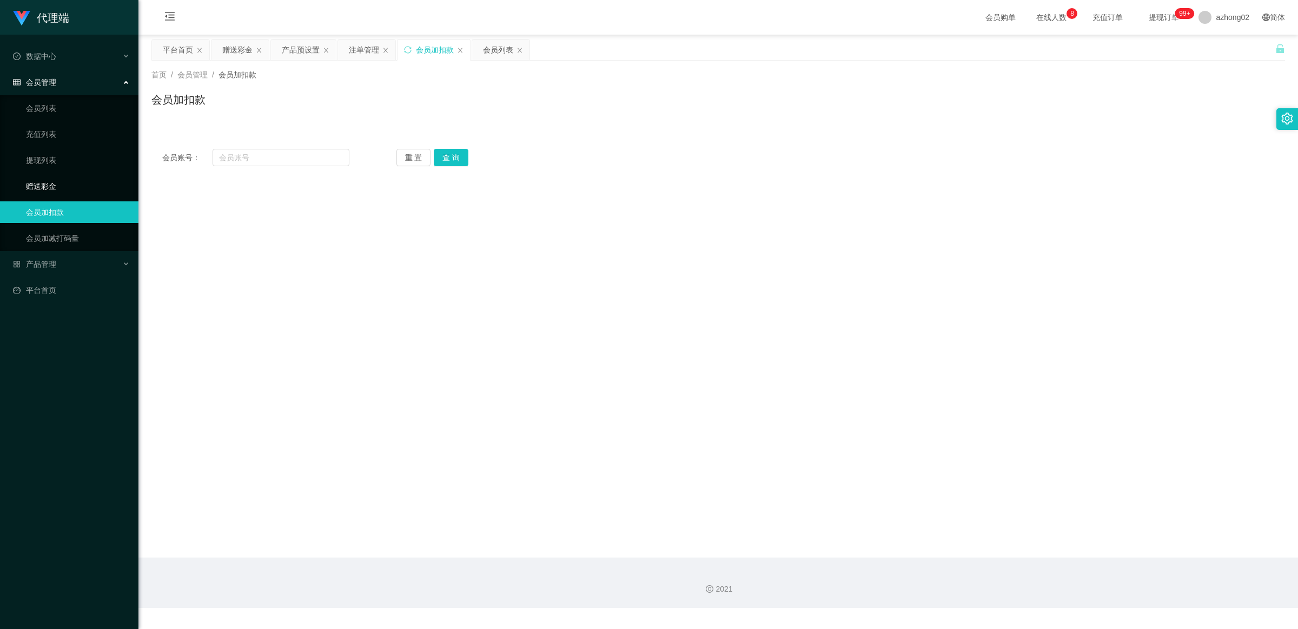
click at [79, 191] on link "赠送彩金" at bounding box center [78, 186] width 104 height 22
click at [71, 167] on link "提现列表" at bounding box center [78, 160] width 104 height 22
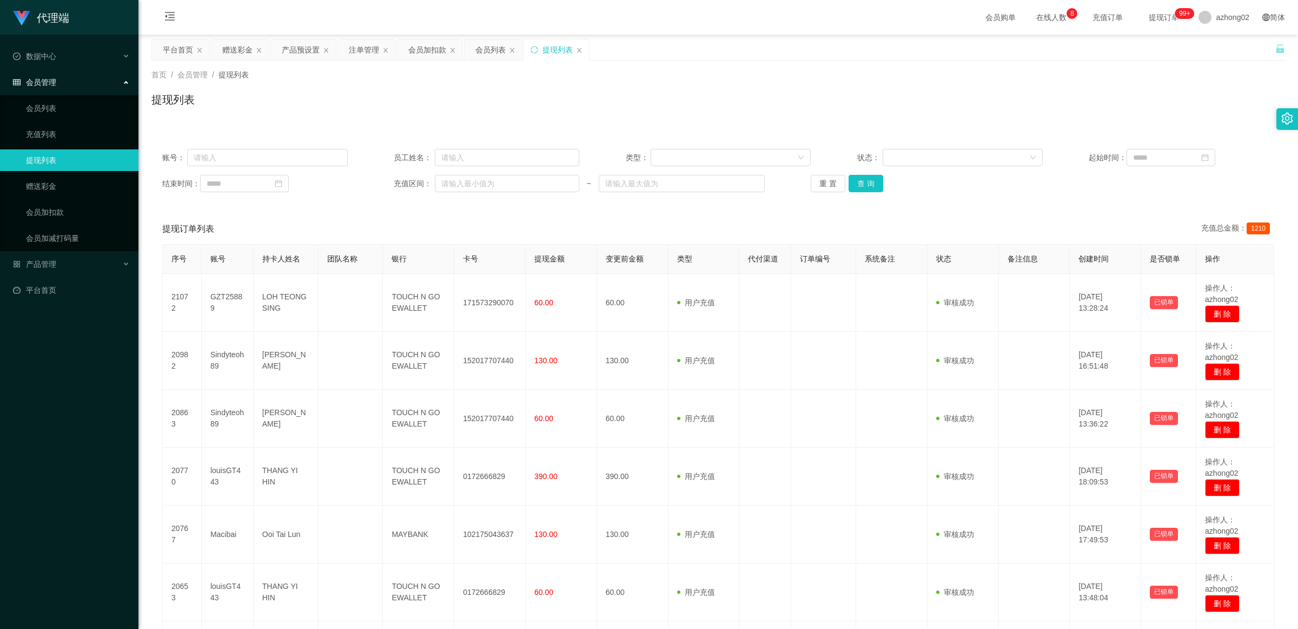
click at [47, 87] on div "会员管理" at bounding box center [69, 82] width 138 height 22
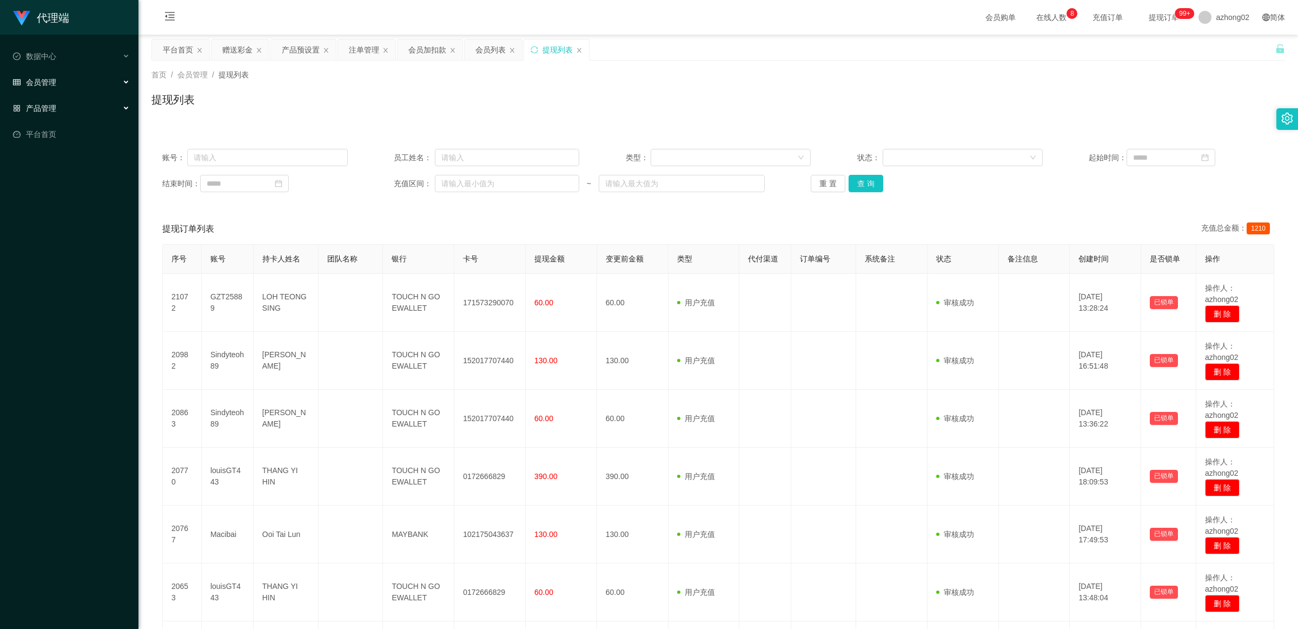
click at [50, 109] on span "产品管理" at bounding box center [34, 108] width 43 height 9
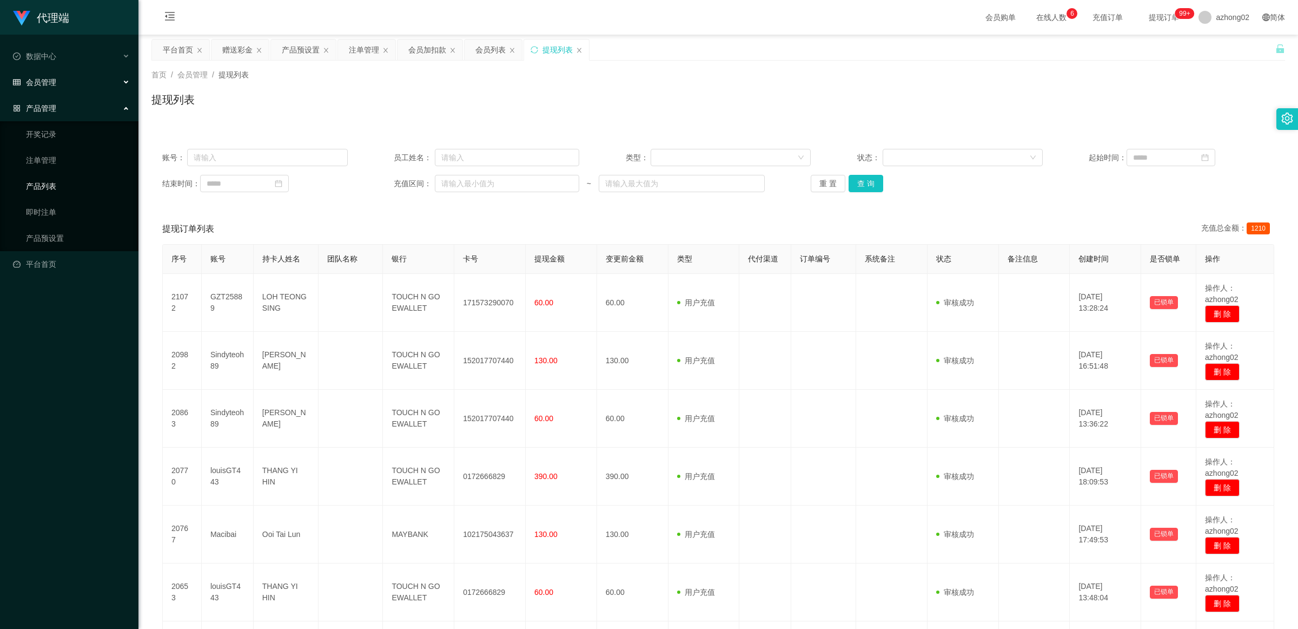
click at [53, 187] on link "产品列表" at bounding box center [78, 186] width 104 height 22
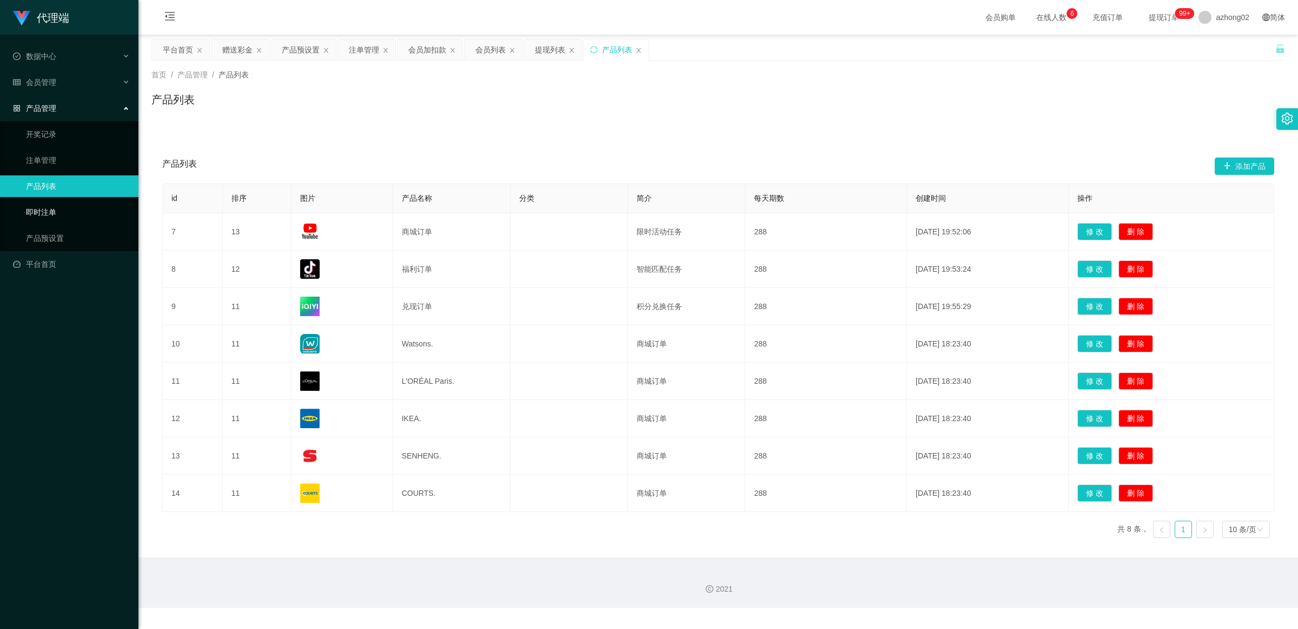
click at [46, 206] on link "即时注单" at bounding box center [78, 212] width 104 height 22
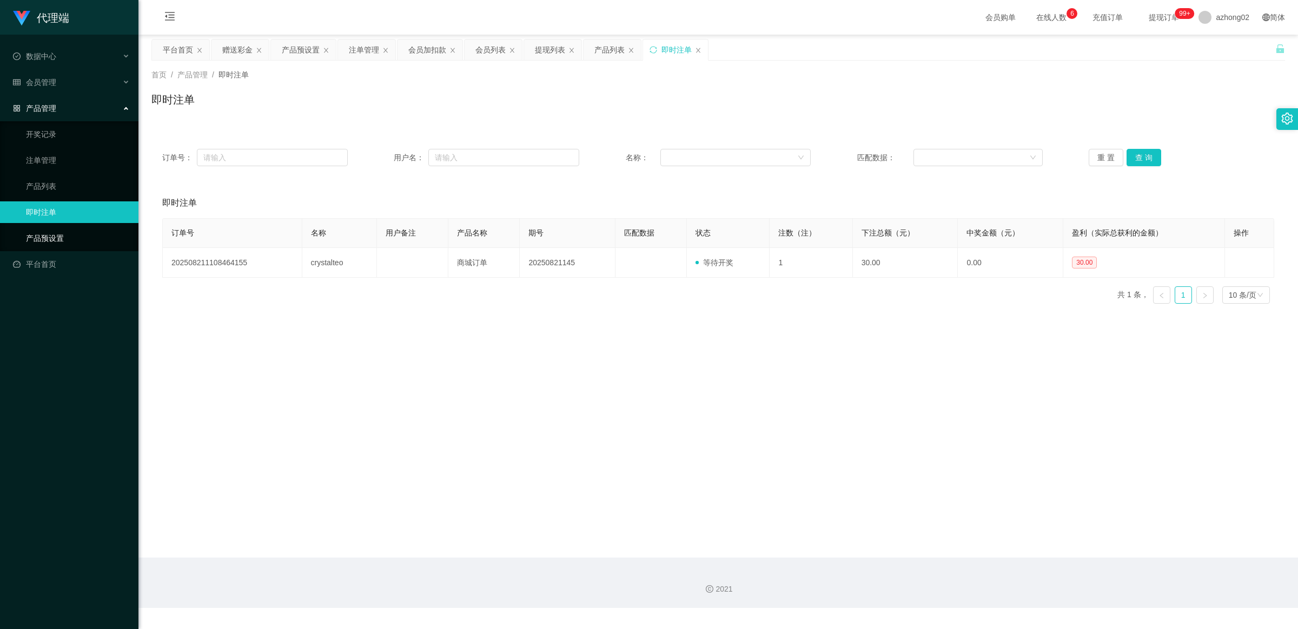
click at [44, 228] on link "产品预设置" at bounding box center [78, 238] width 104 height 22
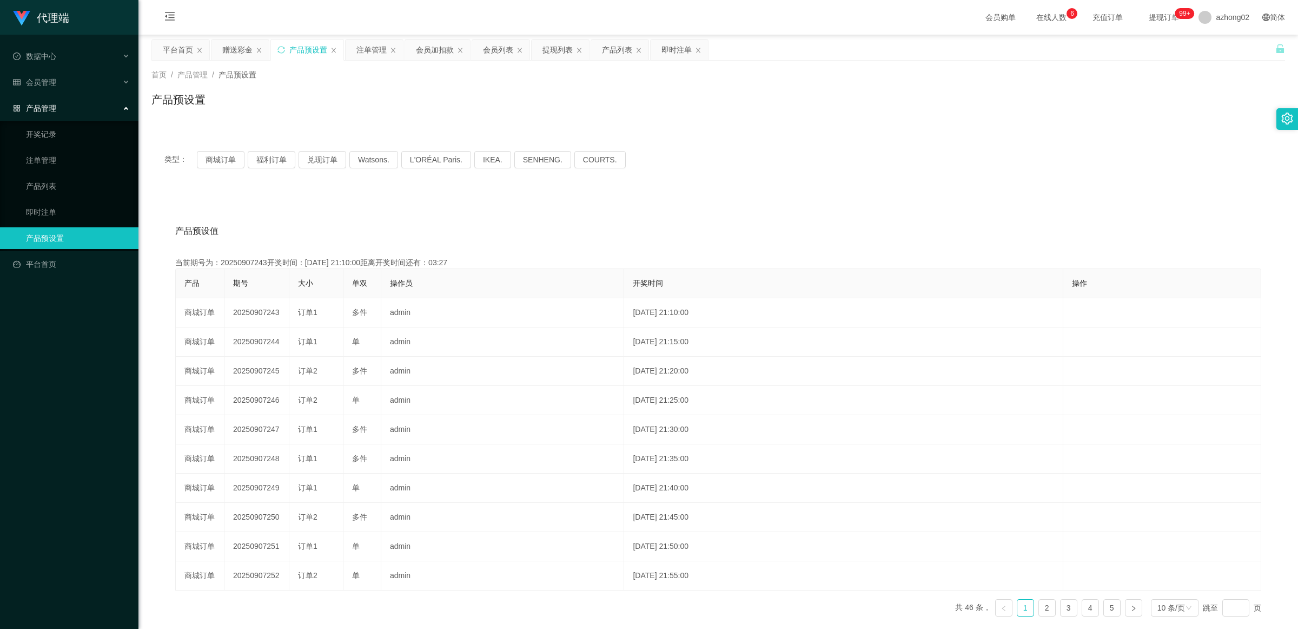
click at [61, 109] on div "产品管理" at bounding box center [69, 108] width 138 height 22
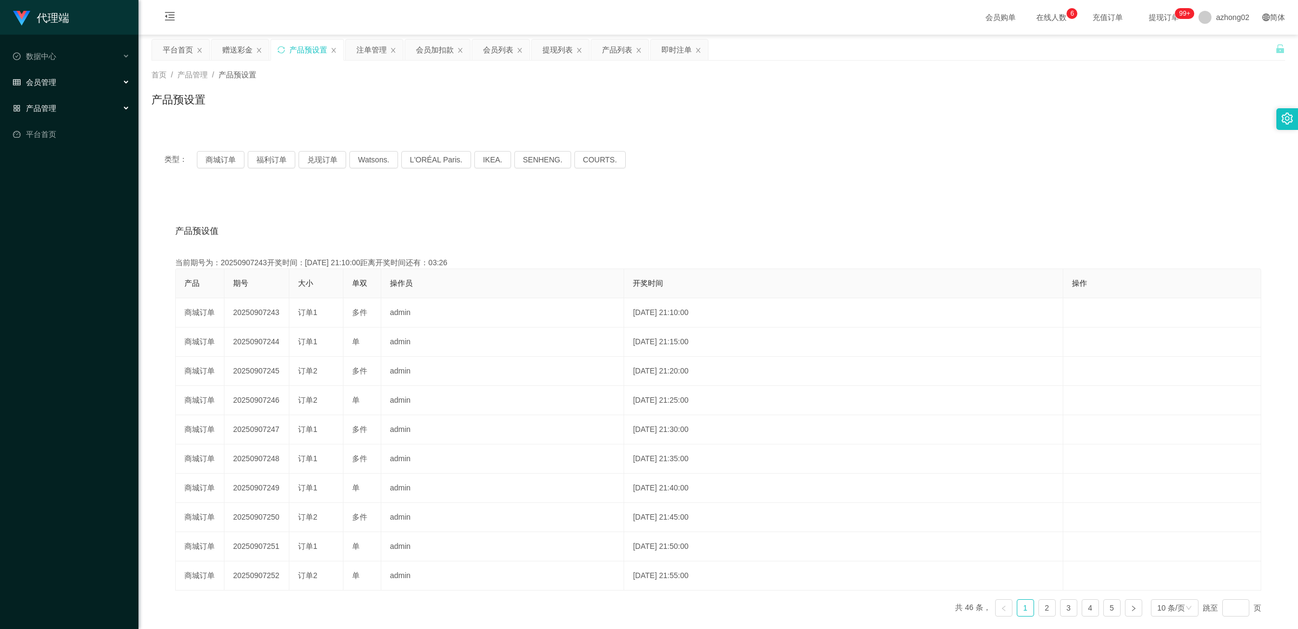
click at [57, 80] on div "会员管理" at bounding box center [69, 82] width 138 height 22
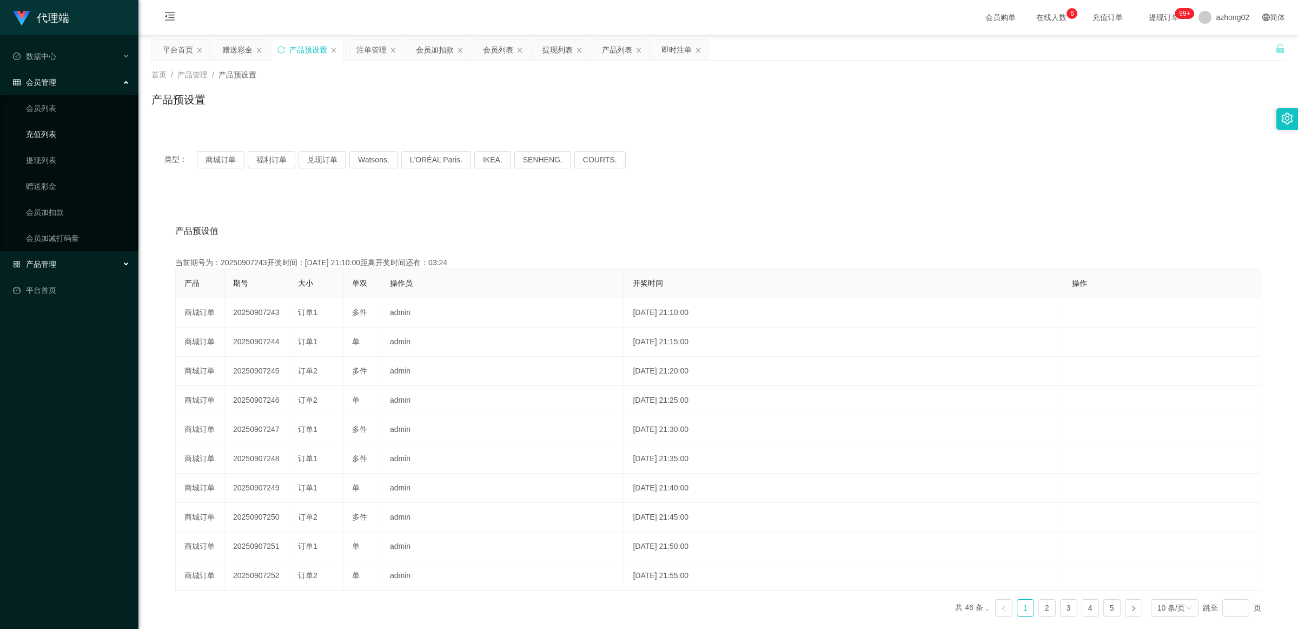
click at [47, 133] on link "充值列表" at bounding box center [78, 134] width 104 height 22
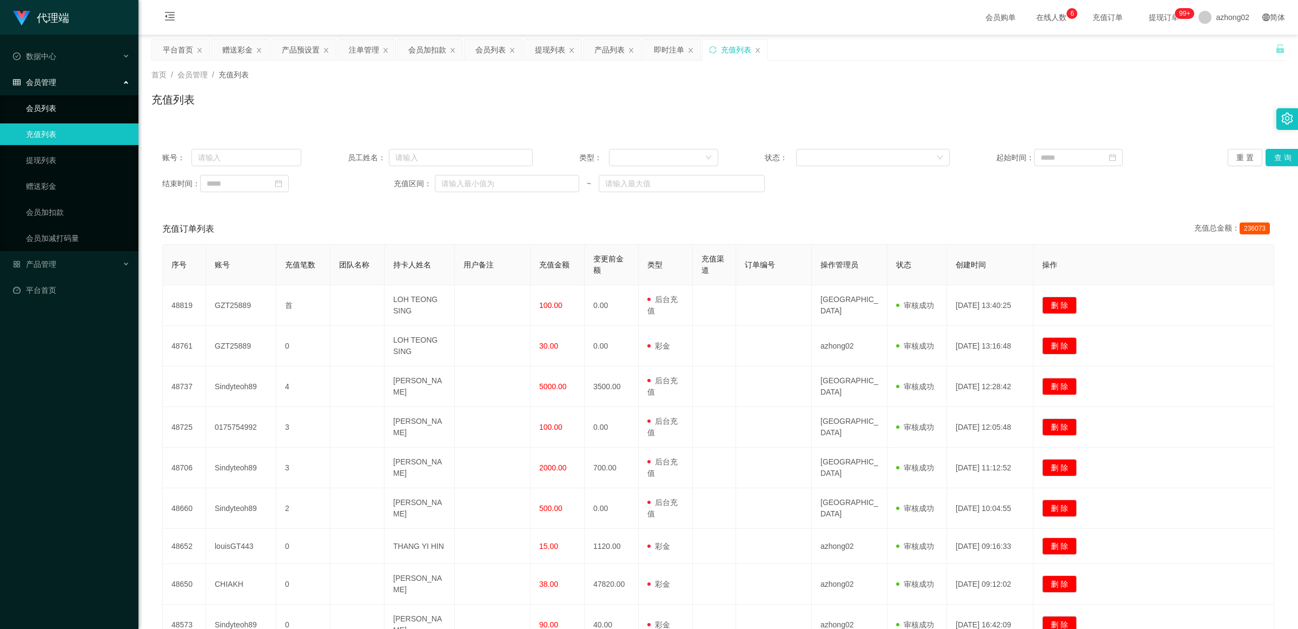
click at [52, 113] on link "会员列表" at bounding box center [78, 108] width 104 height 22
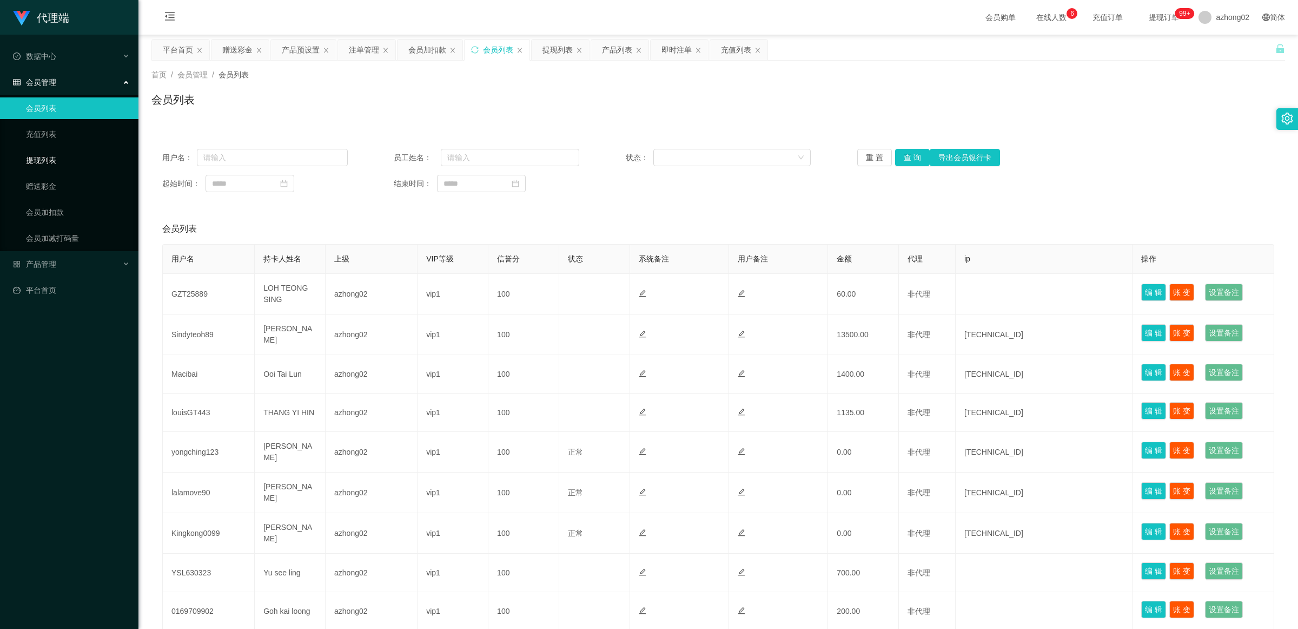
click at [48, 154] on link "提现列表" at bounding box center [78, 160] width 104 height 22
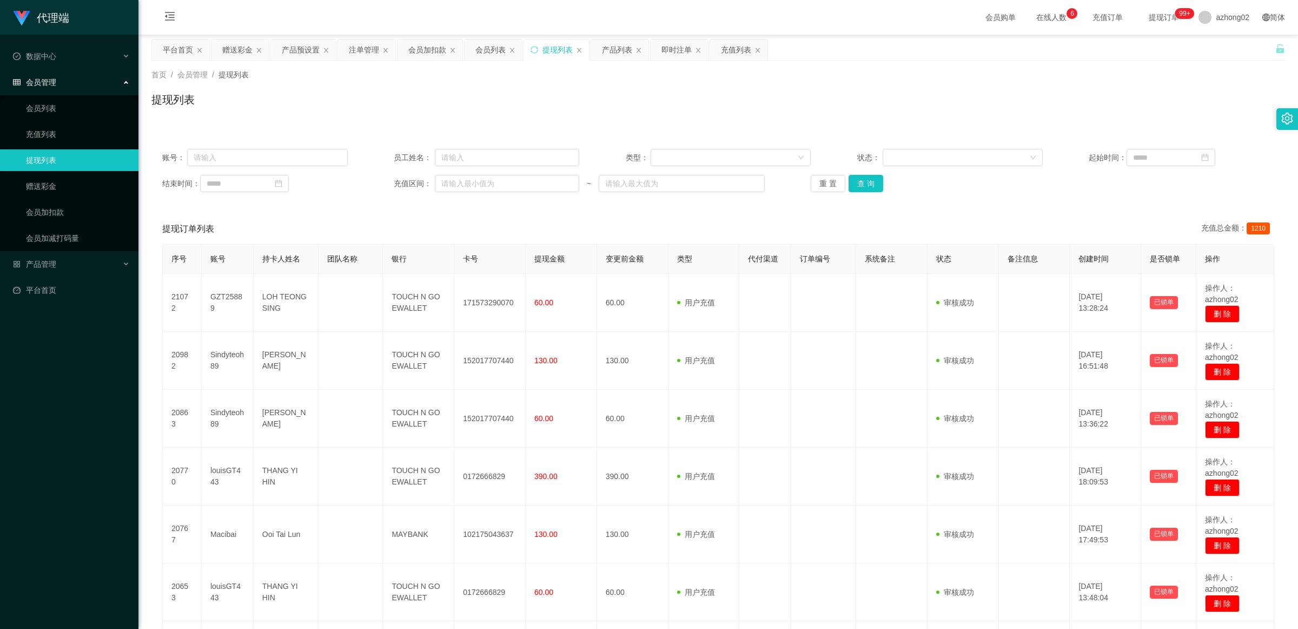
click at [71, 89] on div "会员管理" at bounding box center [69, 82] width 138 height 22
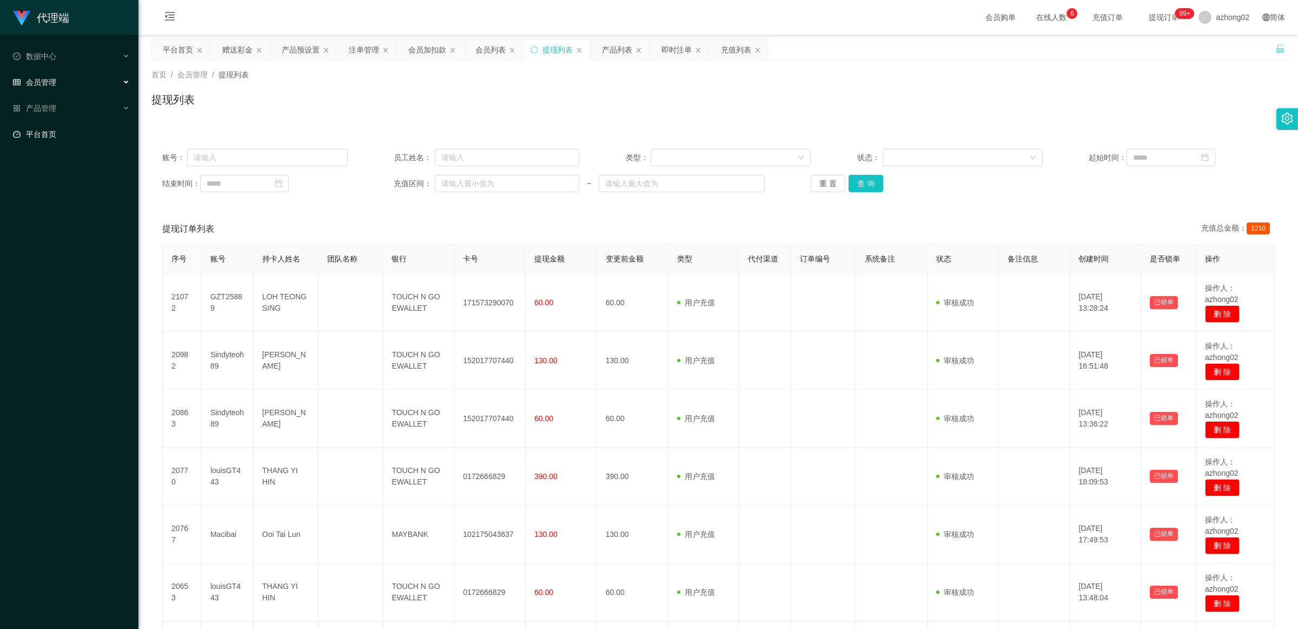
click at [63, 135] on link "平台首页" at bounding box center [71, 134] width 117 height 22
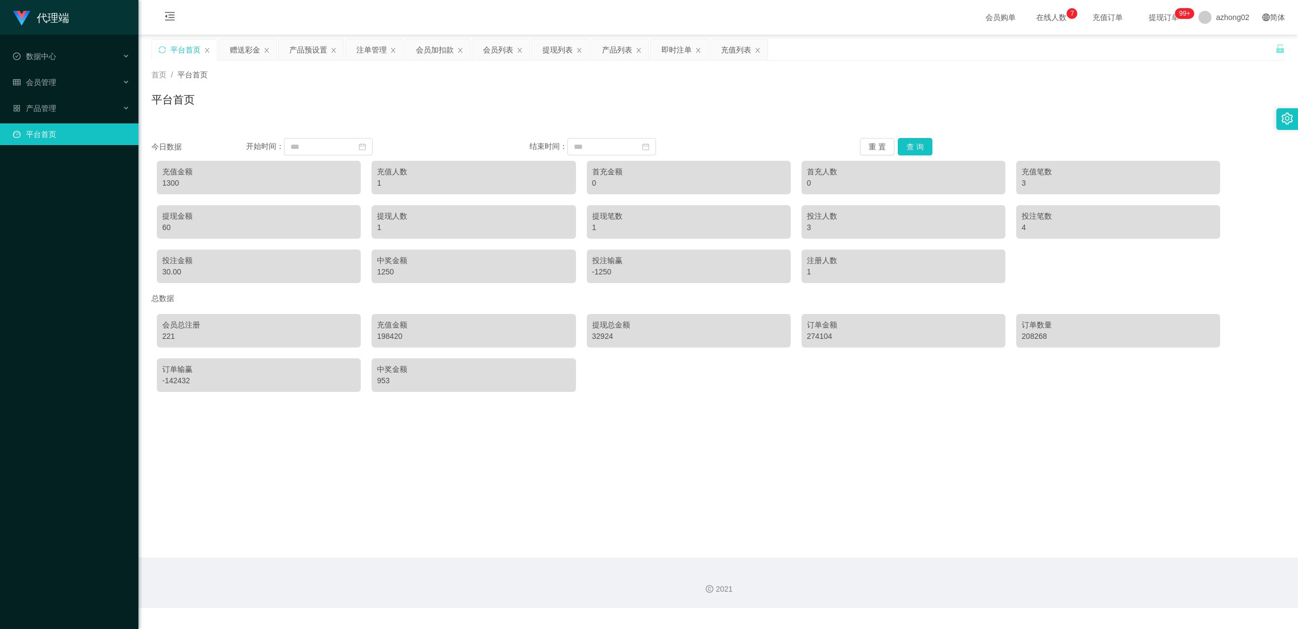
click at [229, 458] on main "关闭左侧 关闭右侧 关闭其它 刷新页面 平台首页 赠送彩金 产品预设置 注单管理 会员加扣款 会员列表 提现列表 产品列表 即时注单 充值列表 首页 / 平台…" at bounding box center [718, 296] width 1160 height 523
click at [462, 304] on div "总数据" at bounding box center [718, 298] width 1134 height 20
click at [51, 85] on span "会员管理" at bounding box center [34, 82] width 43 height 9
